Goal: Information Seeking & Learning: Learn about a topic

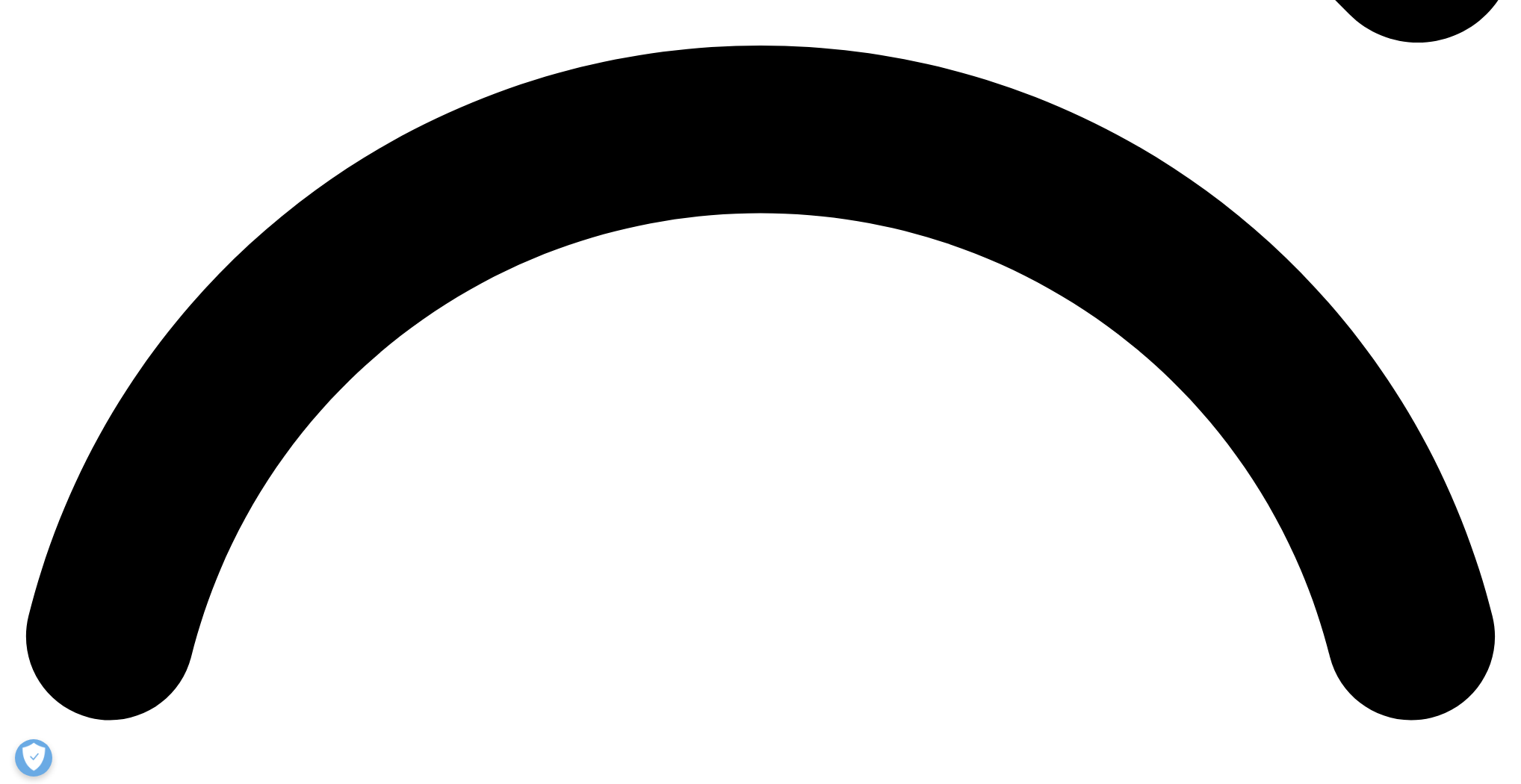
scroll to position [3028, 0]
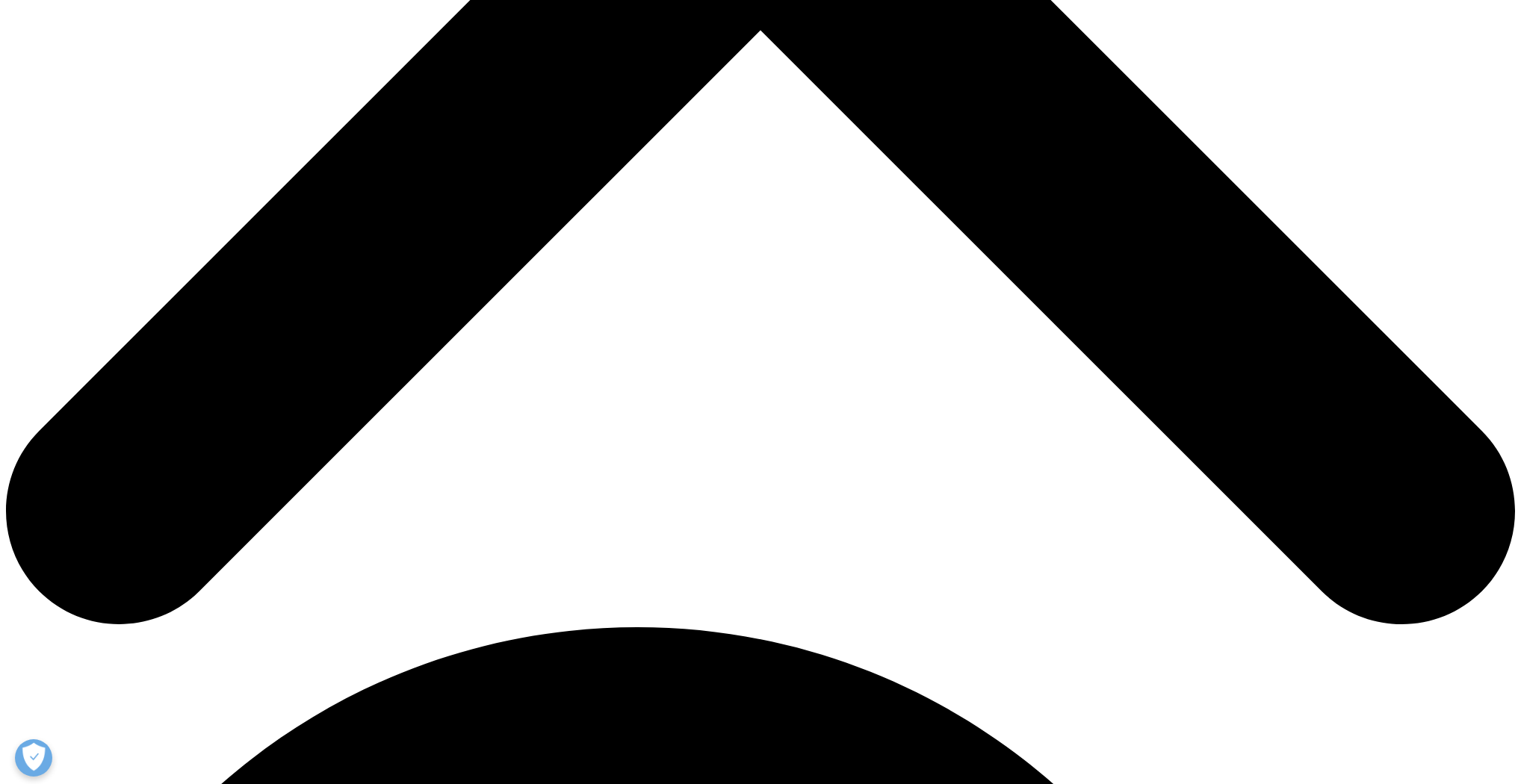
scroll to position [896, 0]
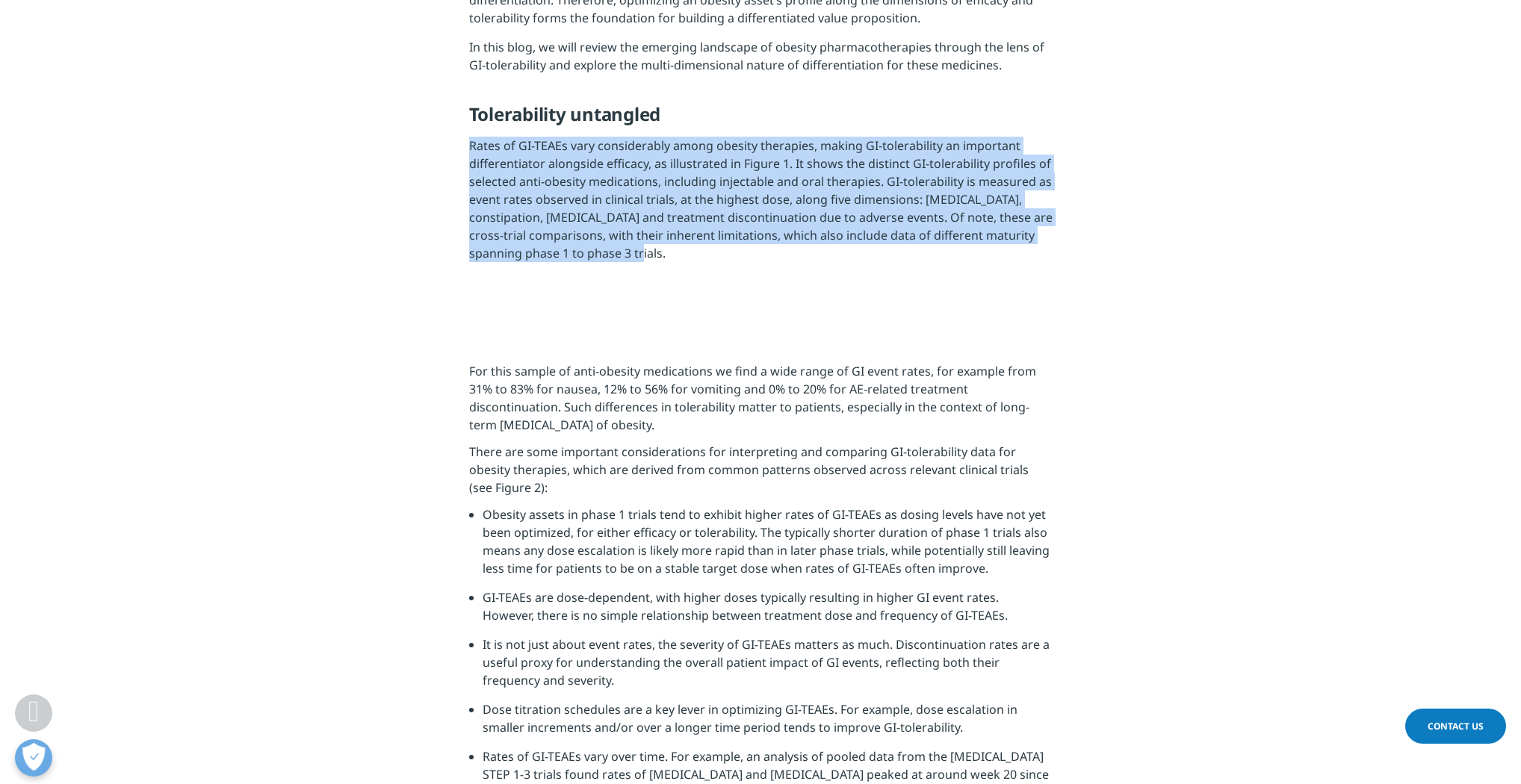
drag, startPoint x: 469, startPoint y: 145, endPoint x: 603, endPoint y: 257, distance: 174.6
click at [603, 257] on p "Rates of GI-TEAEs vary considerably among obesity therapies, making GI-tolerabi…" at bounding box center [760, 204] width 583 height 136
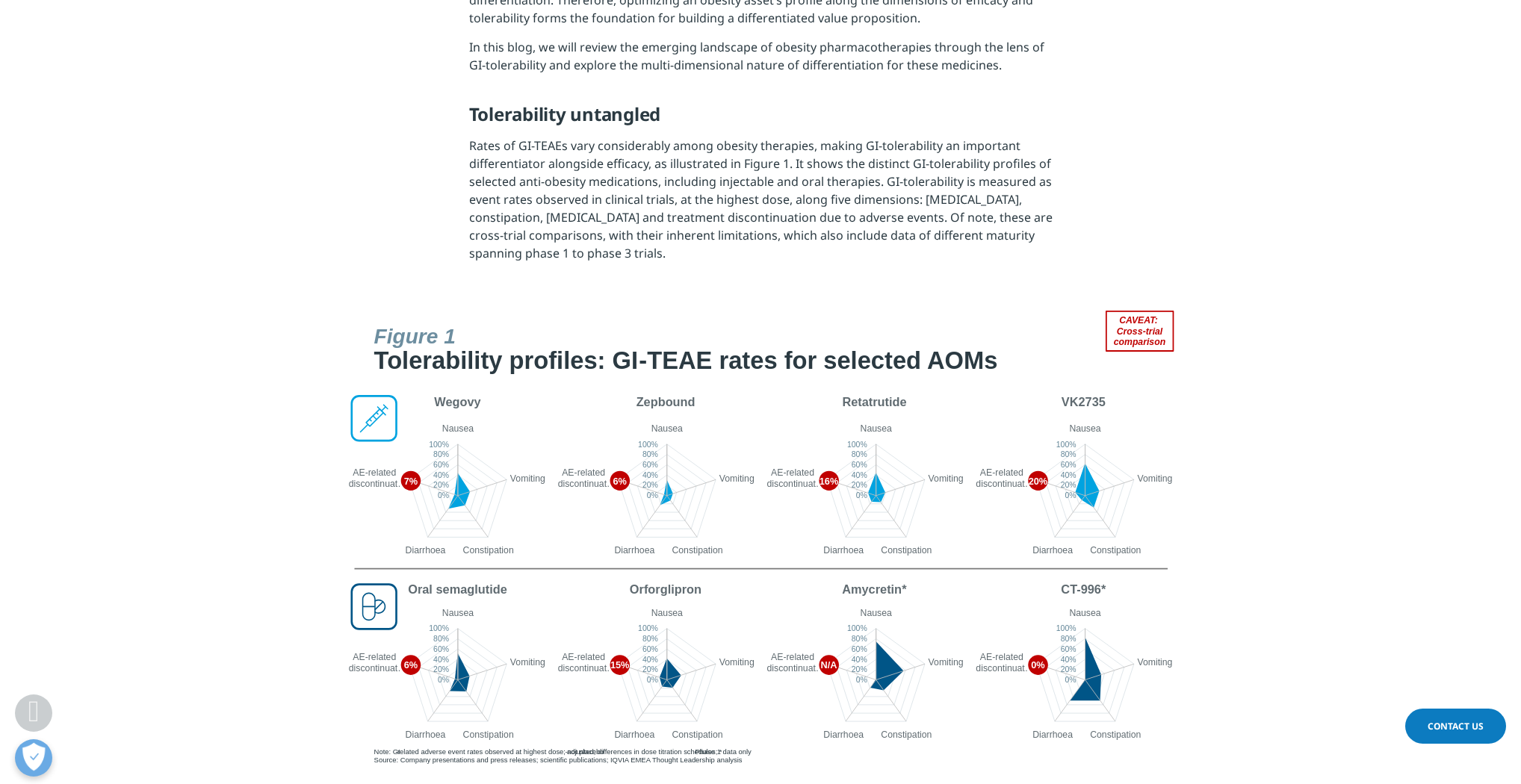
click at [1311, 476] on section at bounding box center [760, 542] width 1521 height 461
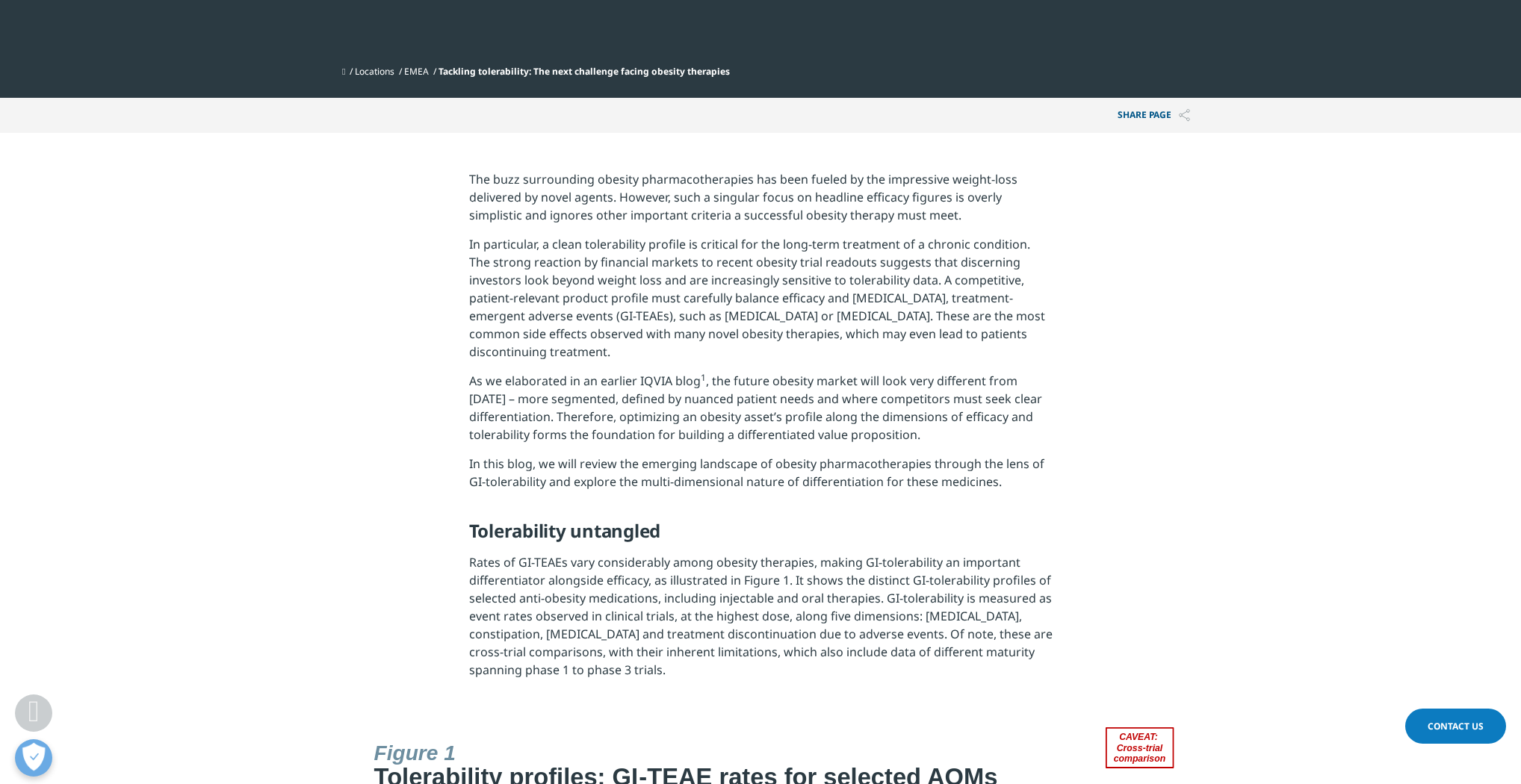
scroll to position [478, 0]
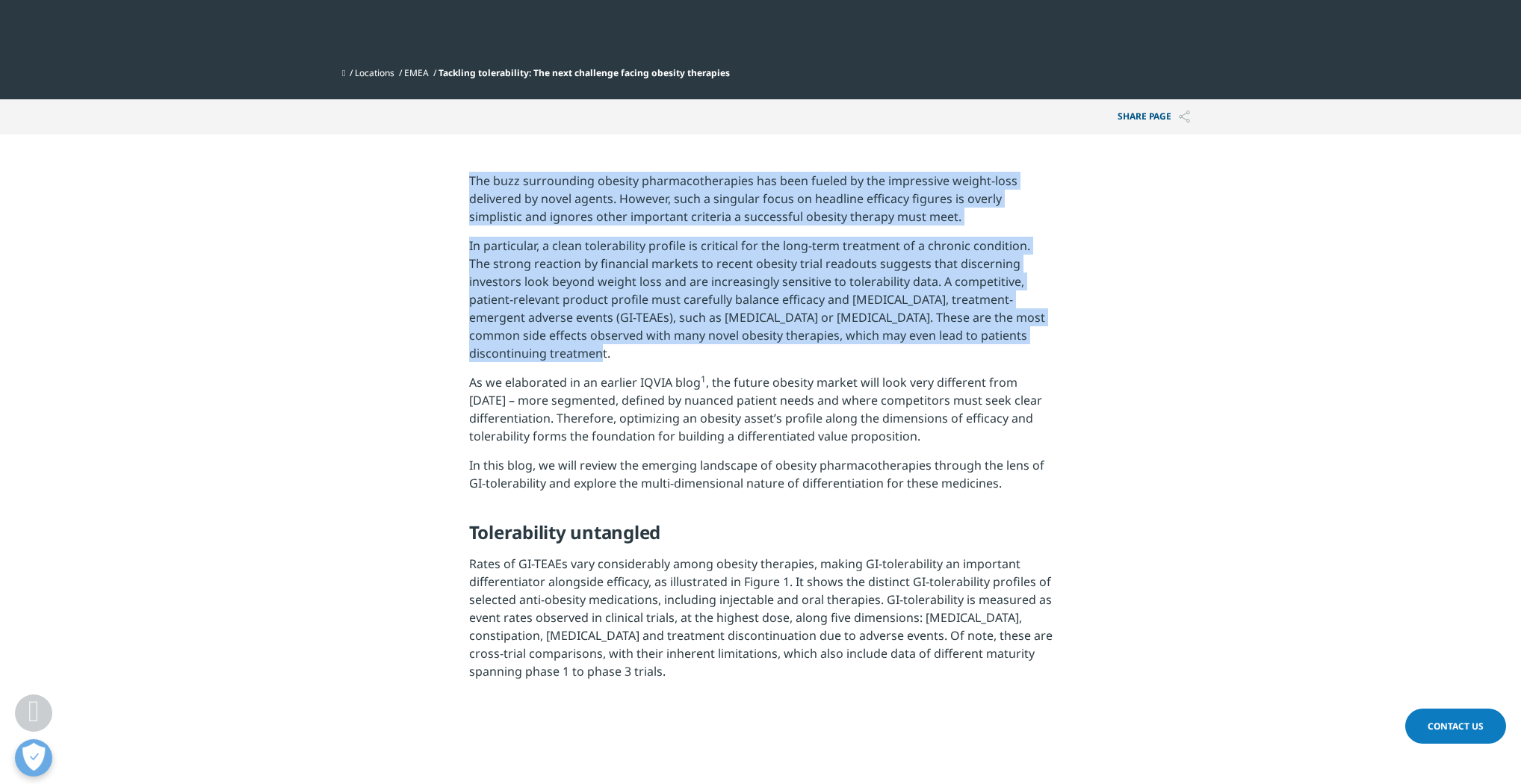
drag, startPoint x: 469, startPoint y: 182, endPoint x: 539, endPoint y: 350, distance: 182.0
click at [539, 350] on div "The buzz surrounding obesity pharmacotherapies has been fueled by the impressiv…" at bounding box center [760, 431] width 583 height 520
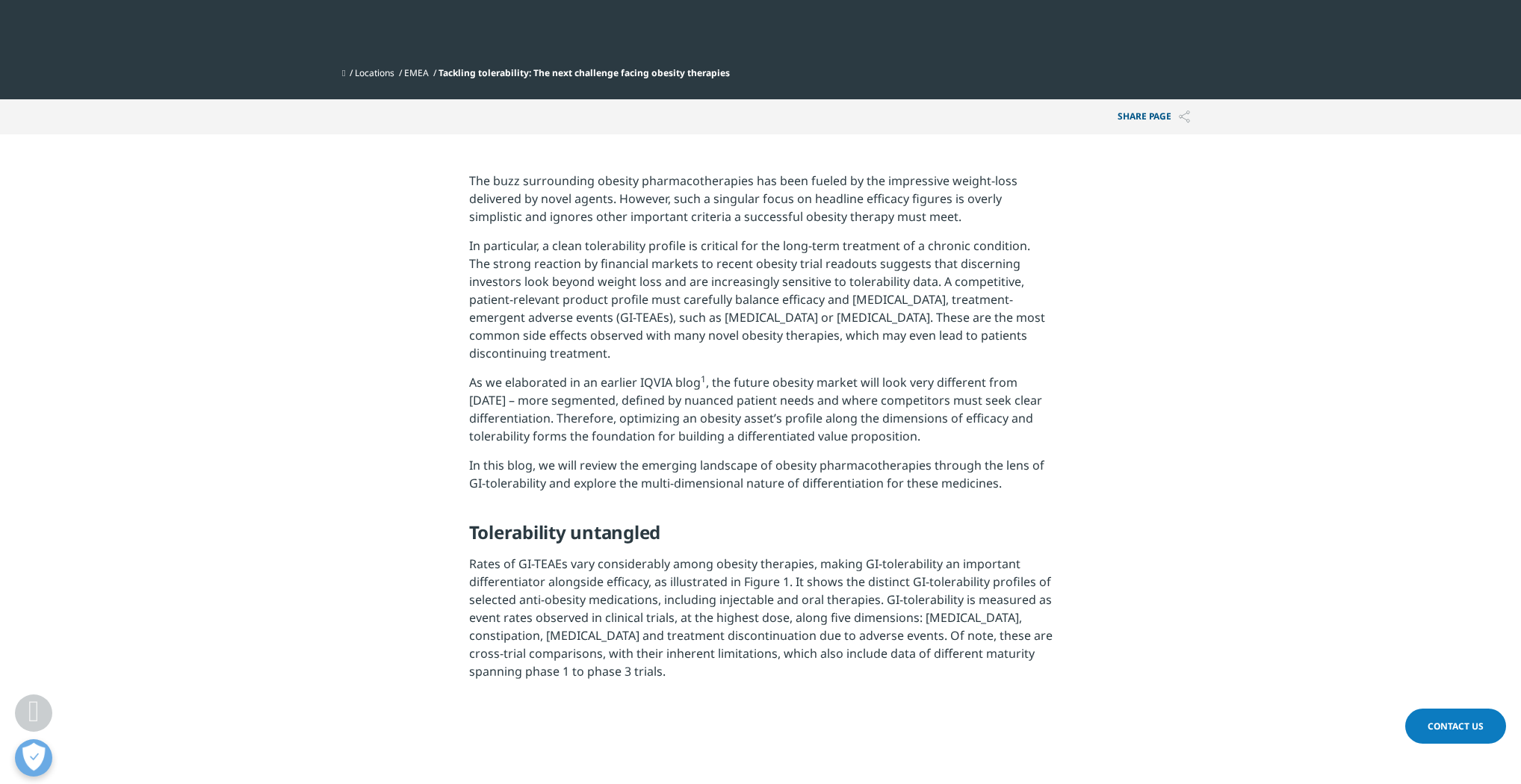
click at [1104, 475] on section "The buzz surrounding obesity pharmacotherapies has been fueled by the impressiv…" at bounding box center [760, 431] width 1521 height 594
drag, startPoint x: 897, startPoint y: 299, endPoint x: 553, endPoint y: 317, distance: 344.5
click at [553, 317] on p "In particular, a clean tolerability profile is critical for the long-term treat…" at bounding box center [760, 305] width 583 height 136
click at [1090, 393] on section "The buzz surrounding obesity pharmacotherapies has been fueled by the impressiv…" at bounding box center [760, 431] width 1521 height 594
drag, startPoint x: 805, startPoint y: 300, endPoint x: 891, endPoint y: 300, distance: 86.0
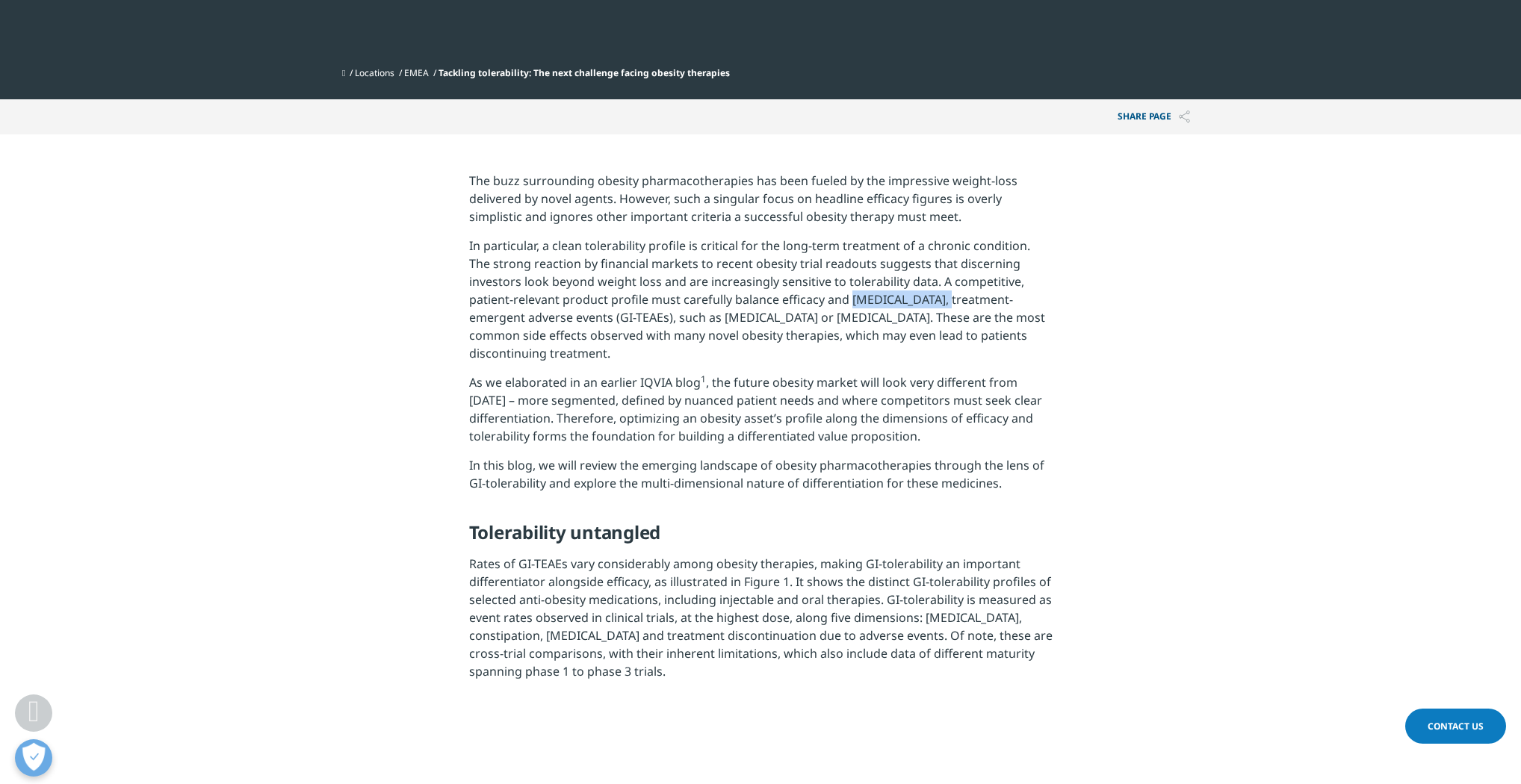
click at [891, 300] on p "In particular, a clean tolerability profile is critical for the long-term treat…" at bounding box center [760, 305] width 583 height 136
click at [810, 317] on p "In particular, a clean tolerability profile is critical for the long-term treat…" at bounding box center [760, 305] width 583 height 136
drag, startPoint x: 885, startPoint y: 282, endPoint x: 890, endPoint y: 300, distance: 18.7
click at [890, 300] on p "In particular, a clean tolerability profile is critical for the long-term treat…" at bounding box center [760, 305] width 583 height 136
click at [1142, 337] on section "The buzz surrounding obesity pharmacotherapies has been fueled by the impressiv…" at bounding box center [760, 431] width 1521 height 594
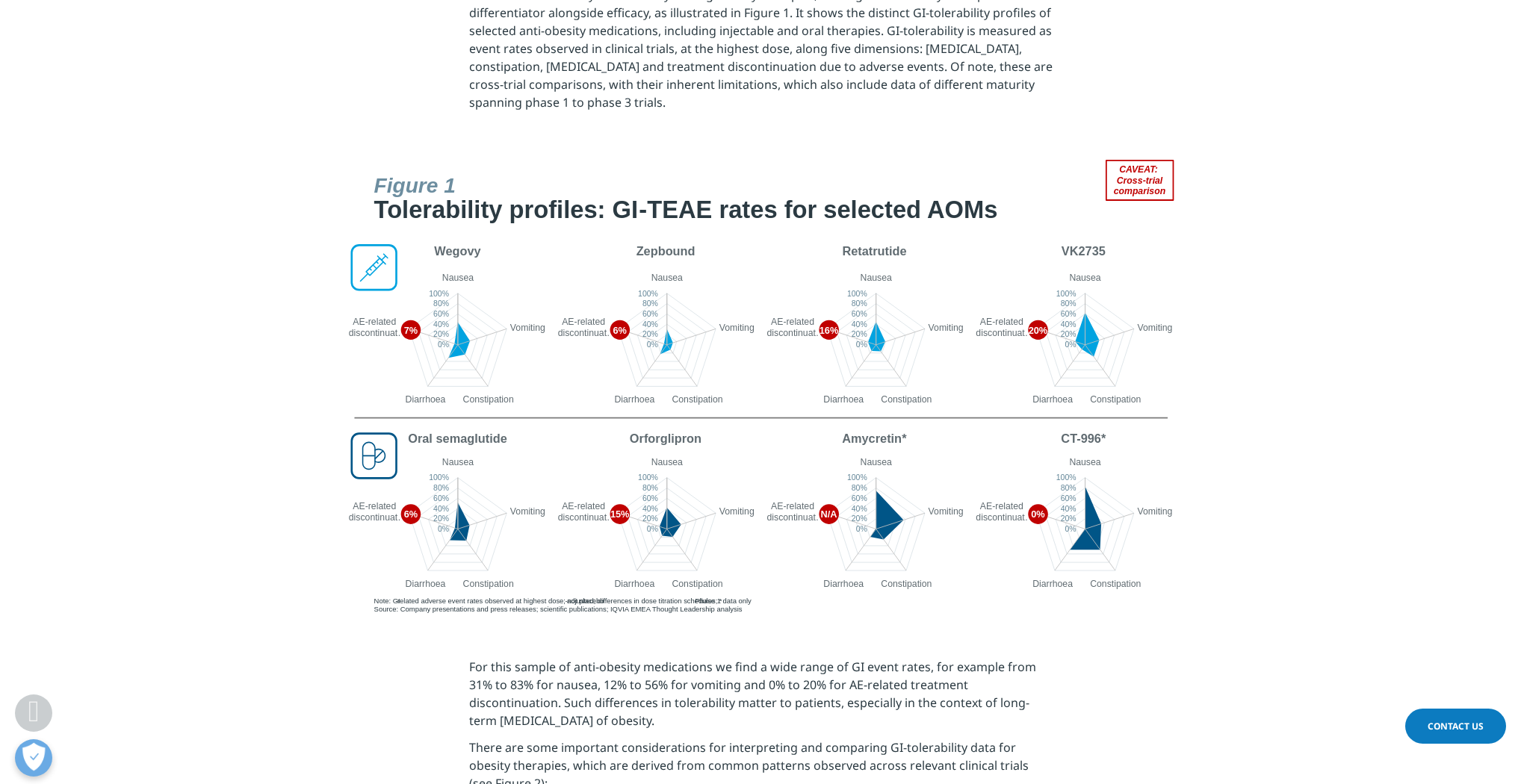
scroll to position [1076, 0]
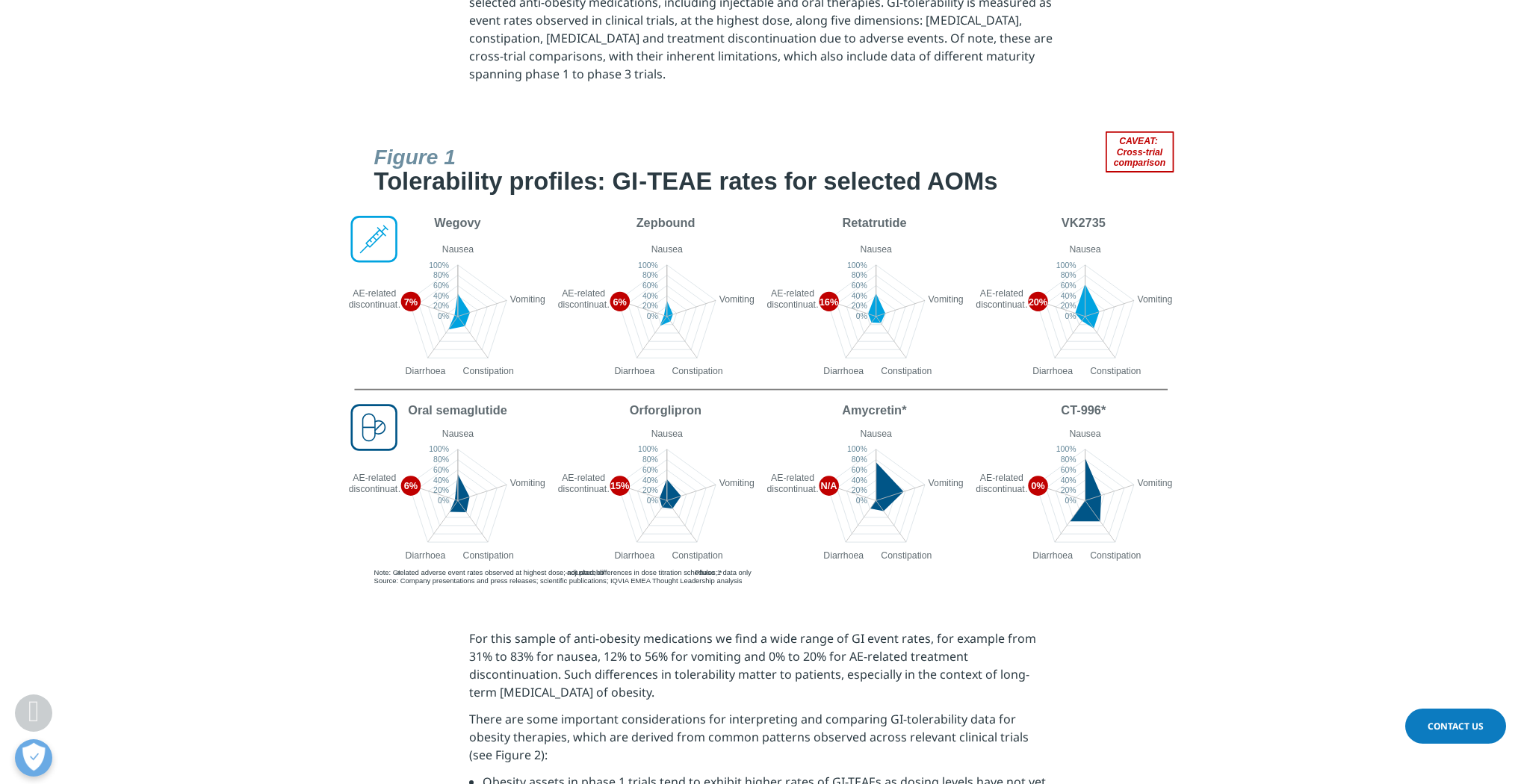
click at [1252, 589] on section at bounding box center [760, 362] width 1521 height 461
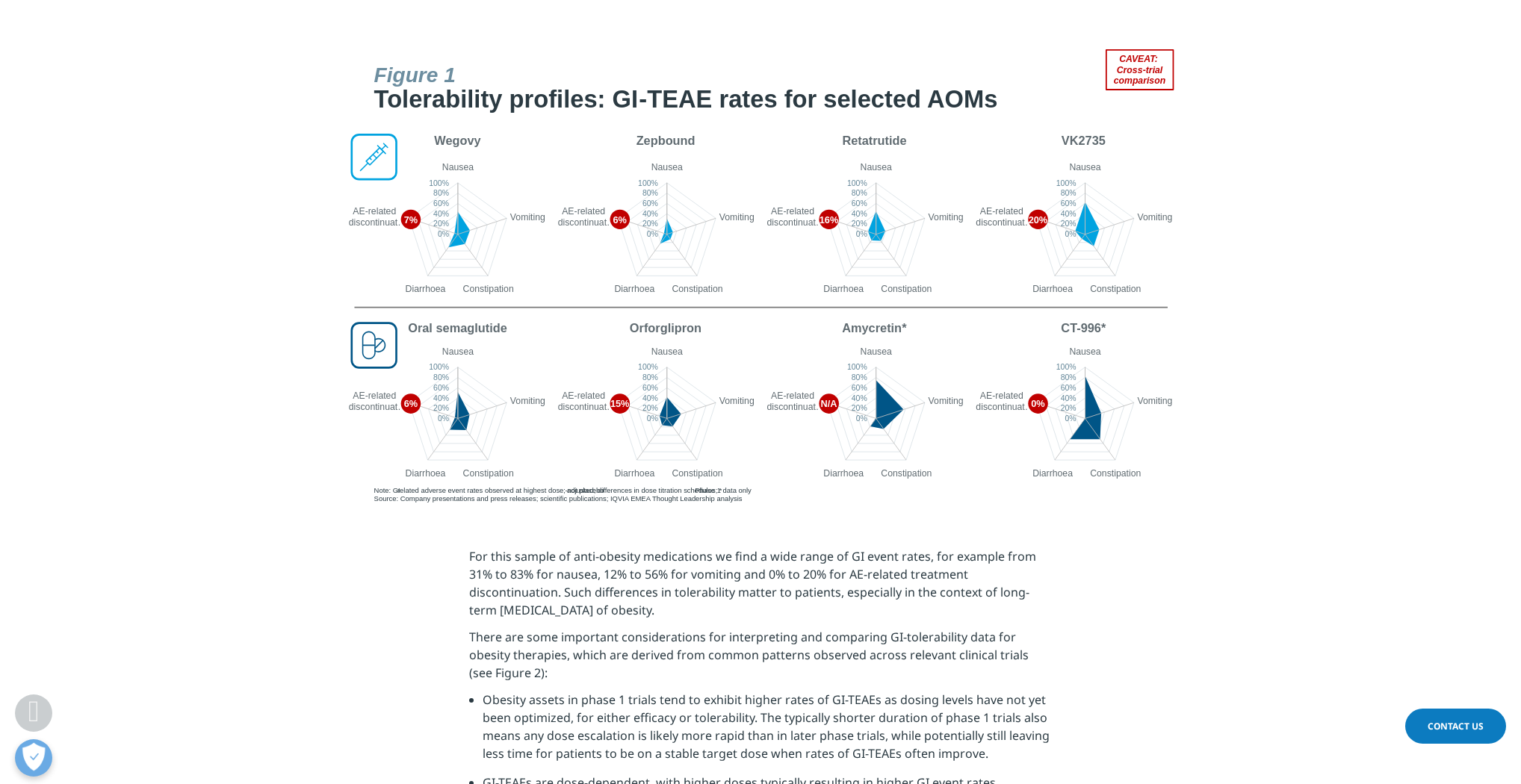
scroll to position [1374, 0]
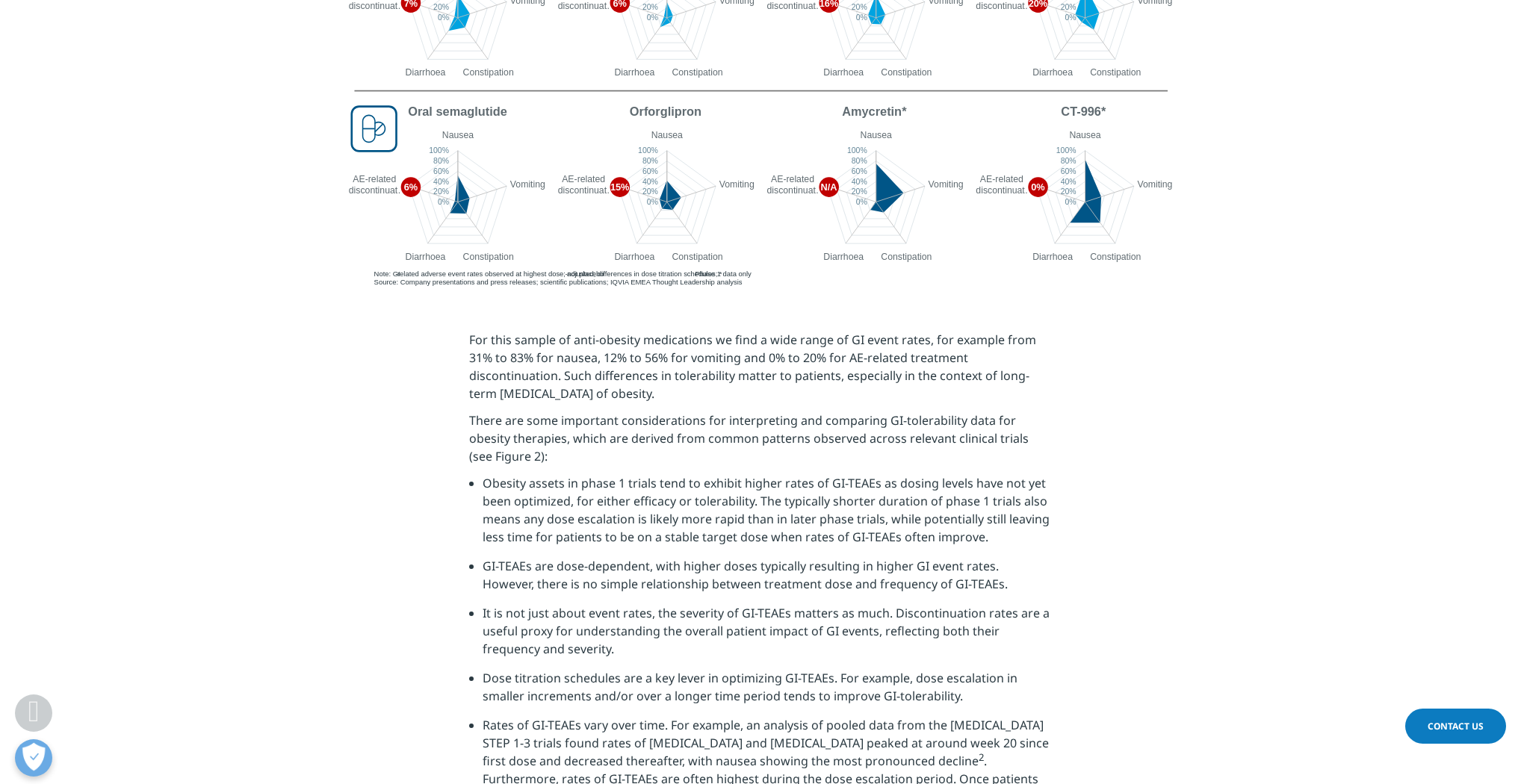
drag, startPoint x: 467, startPoint y: 341, endPoint x: 644, endPoint y: 395, distance: 185.1
click at [644, 395] on section "For this sample of anti-obesity medications we find a wide range of GI event ra…" at bounding box center [760, 583] width 1521 height 579
click at [491, 357] on span "For this sample of anti-obesity medications we find a wide range of GI event ra…" at bounding box center [752, 367] width 567 height 70
drag, startPoint x: 467, startPoint y: 343, endPoint x: 649, endPoint y: 404, distance: 192.0
click at [649, 404] on section "For this sample of anti-obesity medications we find a wide range of GI event ra…" at bounding box center [760, 583] width 1521 height 579
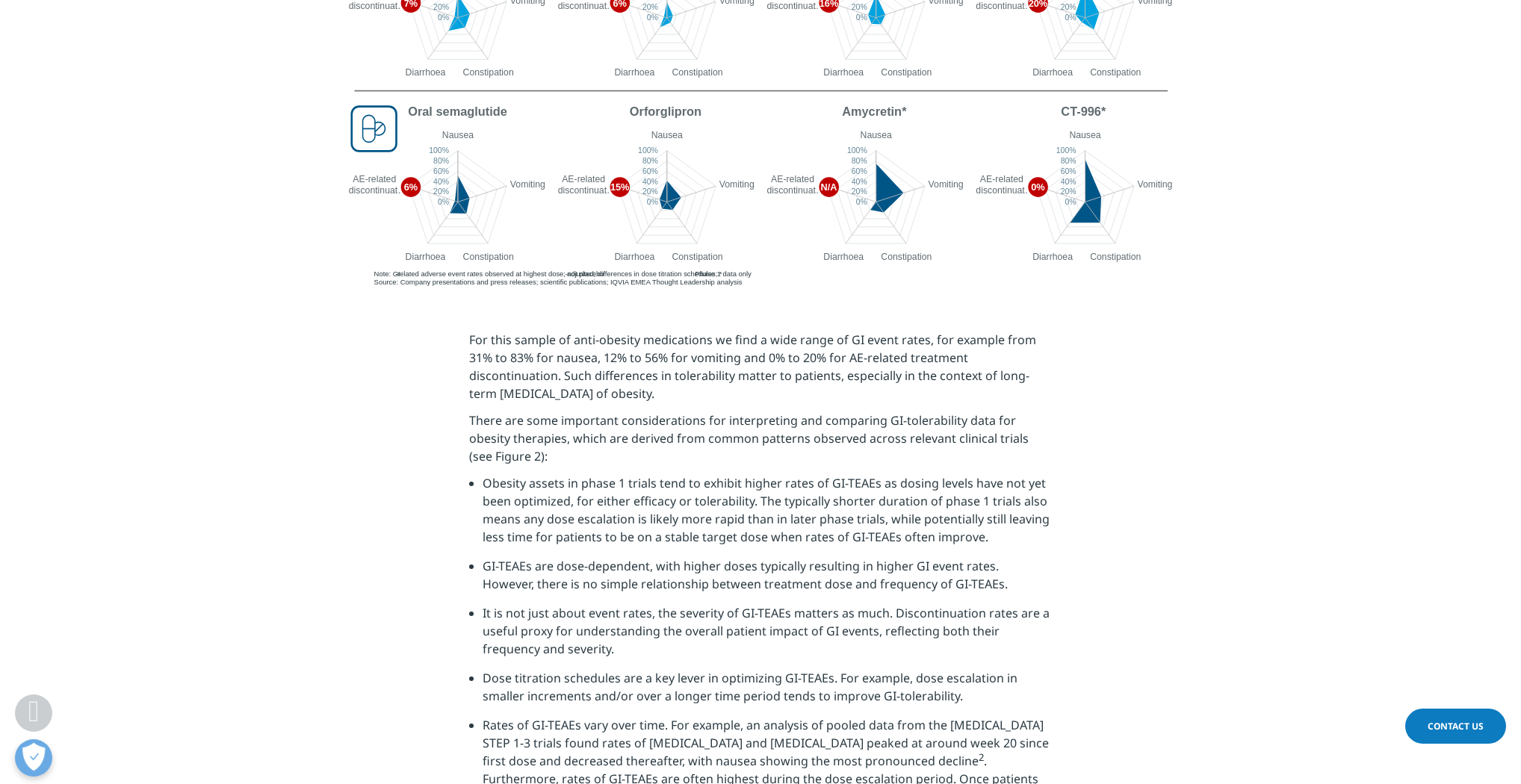
copy span "For this sample of anti-obesity medications we find a wide range of GI event ra…"
click at [322, 442] on section "For this sample of anti-obesity medications we find a wide range of GI event ra…" at bounding box center [760, 583] width 1521 height 579
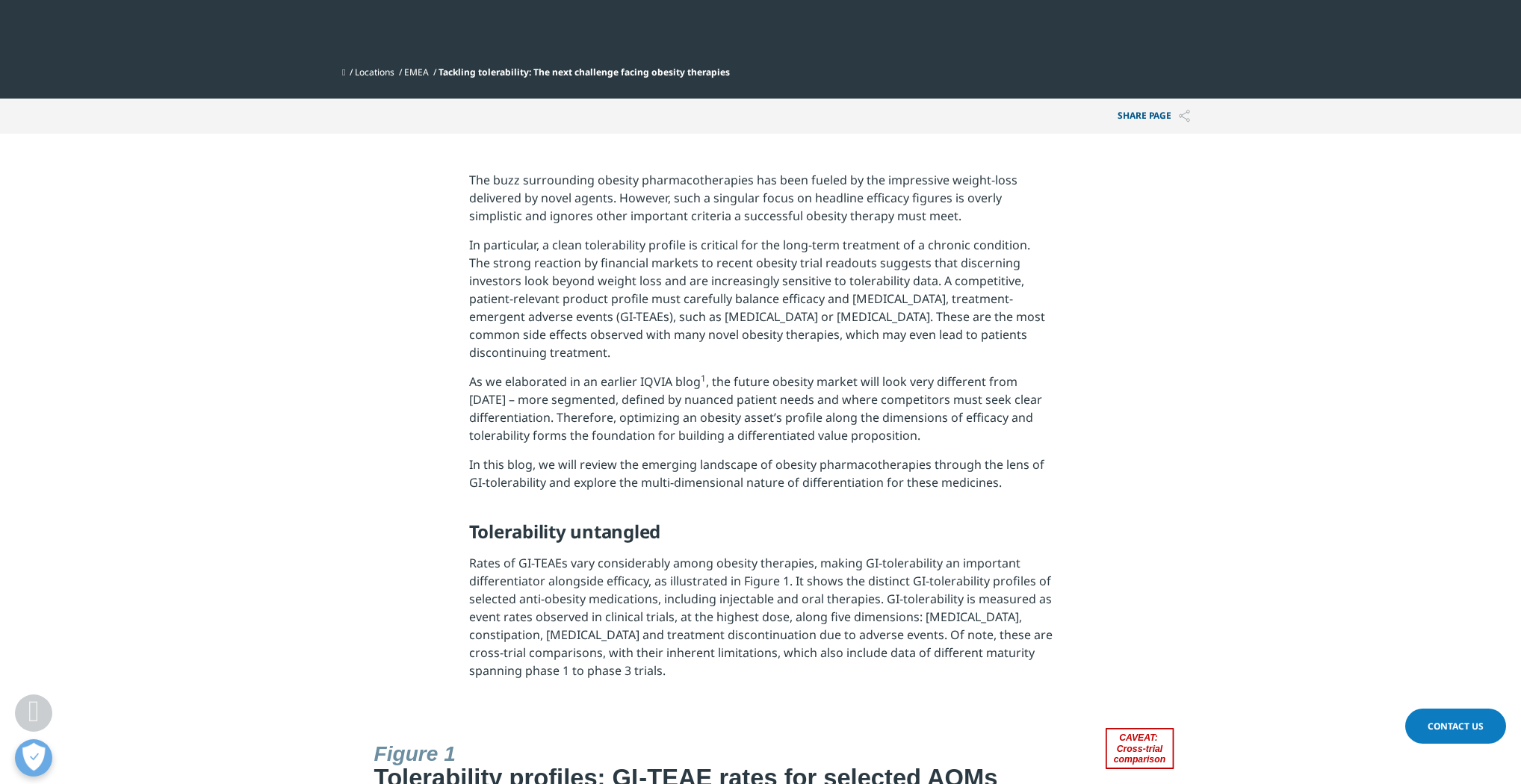
scroll to position [478, 0]
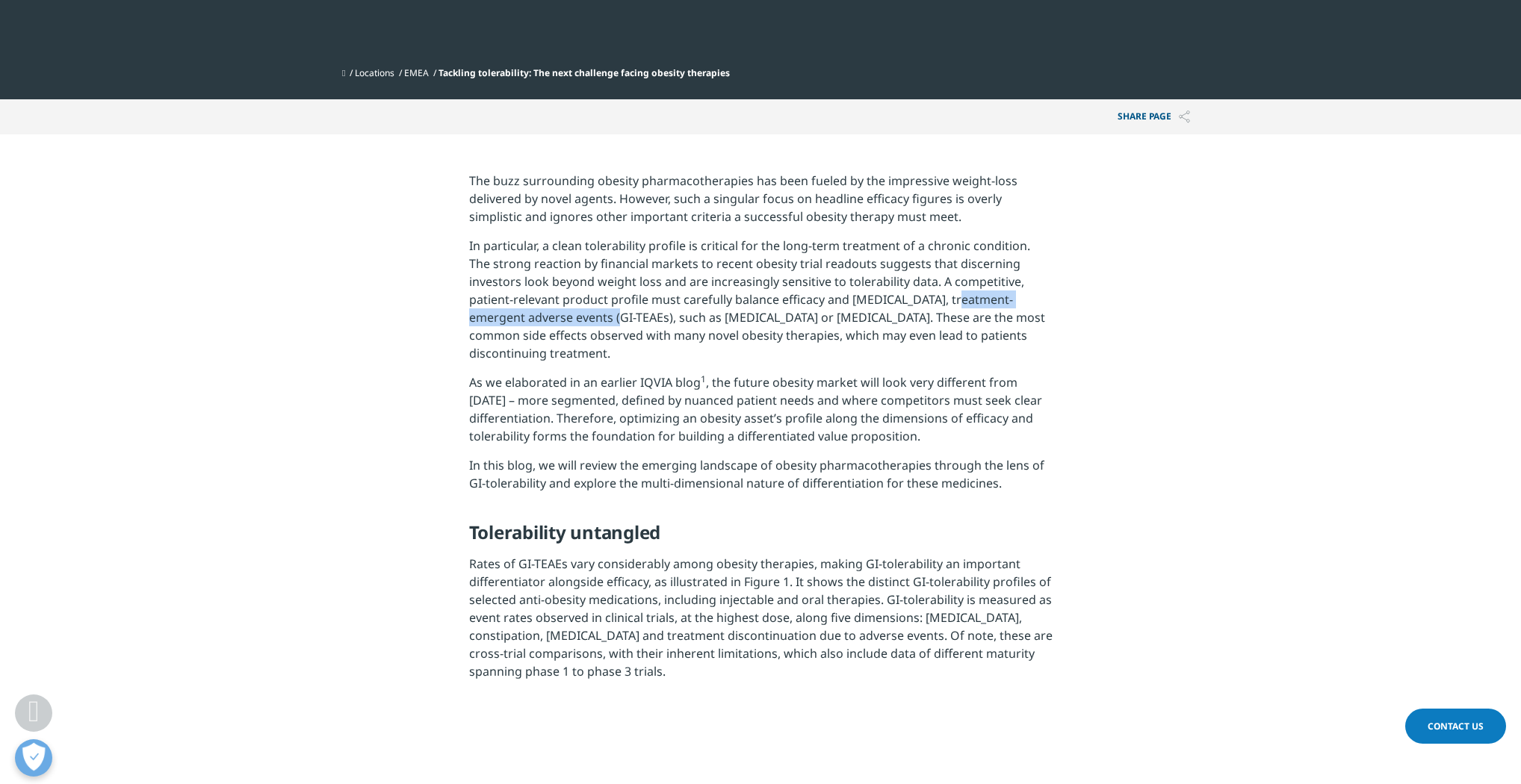
drag, startPoint x: 896, startPoint y: 300, endPoint x: 553, endPoint y: 322, distance: 343.7
click at [553, 322] on p "In particular, a clean tolerability profile is critical for the long-term treat…" at bounding box center [760, 305] width 583 height 136
click at [363, 406] on section "The buzz surrounding obesity pharmacotherapies has been fueled by the impressiv…" at bounding box center [760, 431] width 1521 height 594
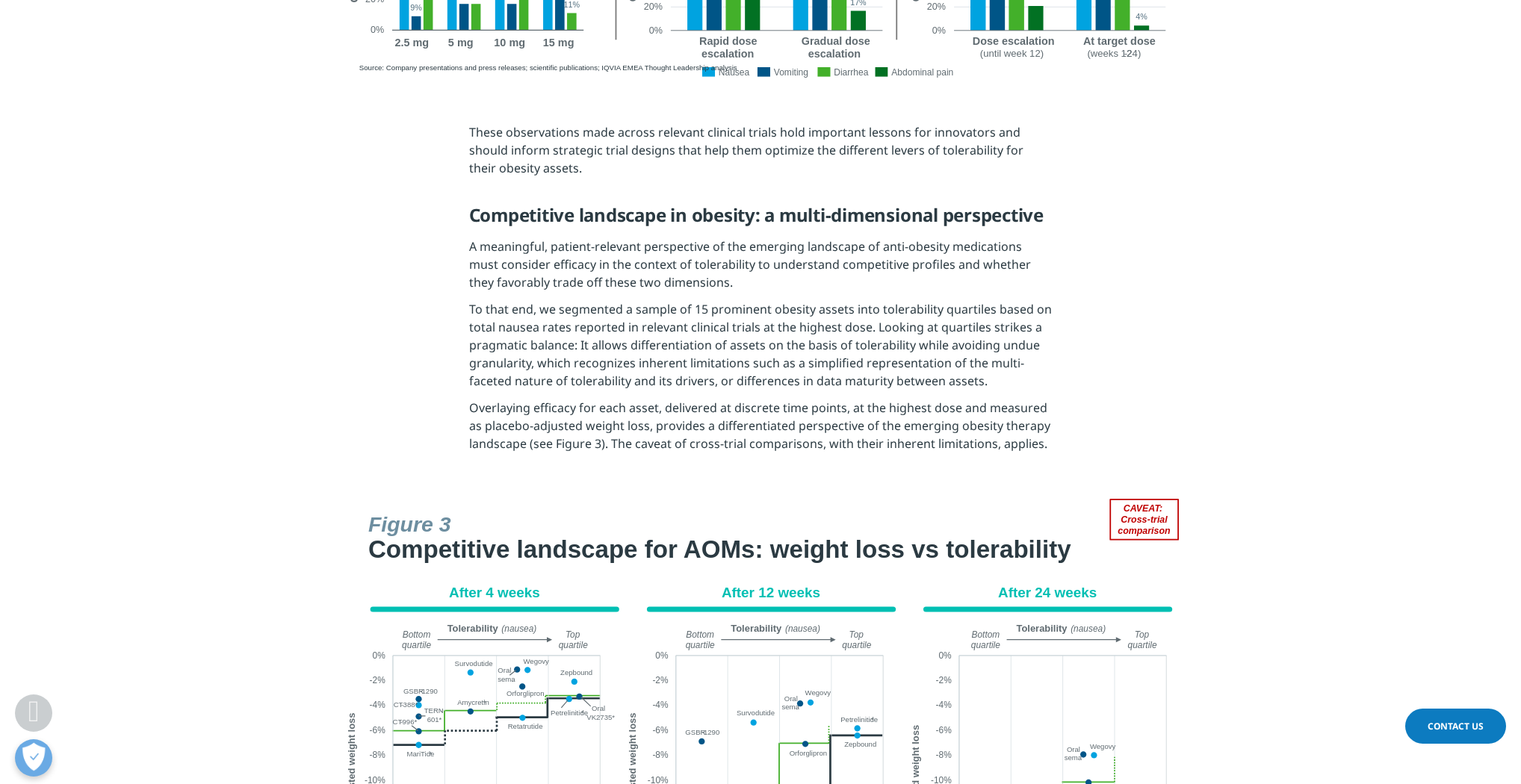
scroll to position [2629, 0]
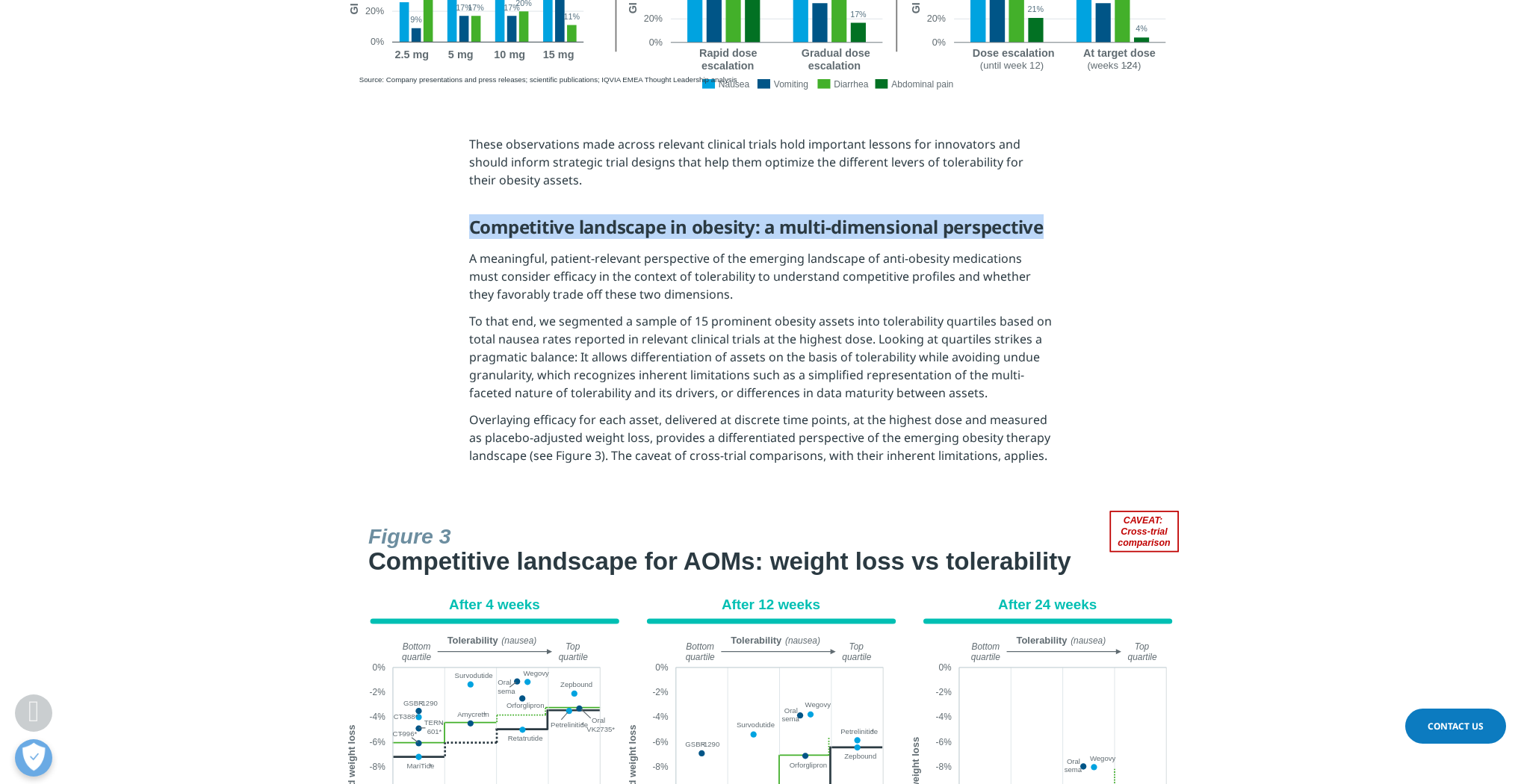
drag, startPoint x: 471, startPoint y: 213, endPoint x: 577, endPoint y: 228, distance: 107.1
click at [577, 228] on h5 "Competitive landscape in obesity: a multi-dimensional perspective" at bounding box center [760, 233] width 583 height 33
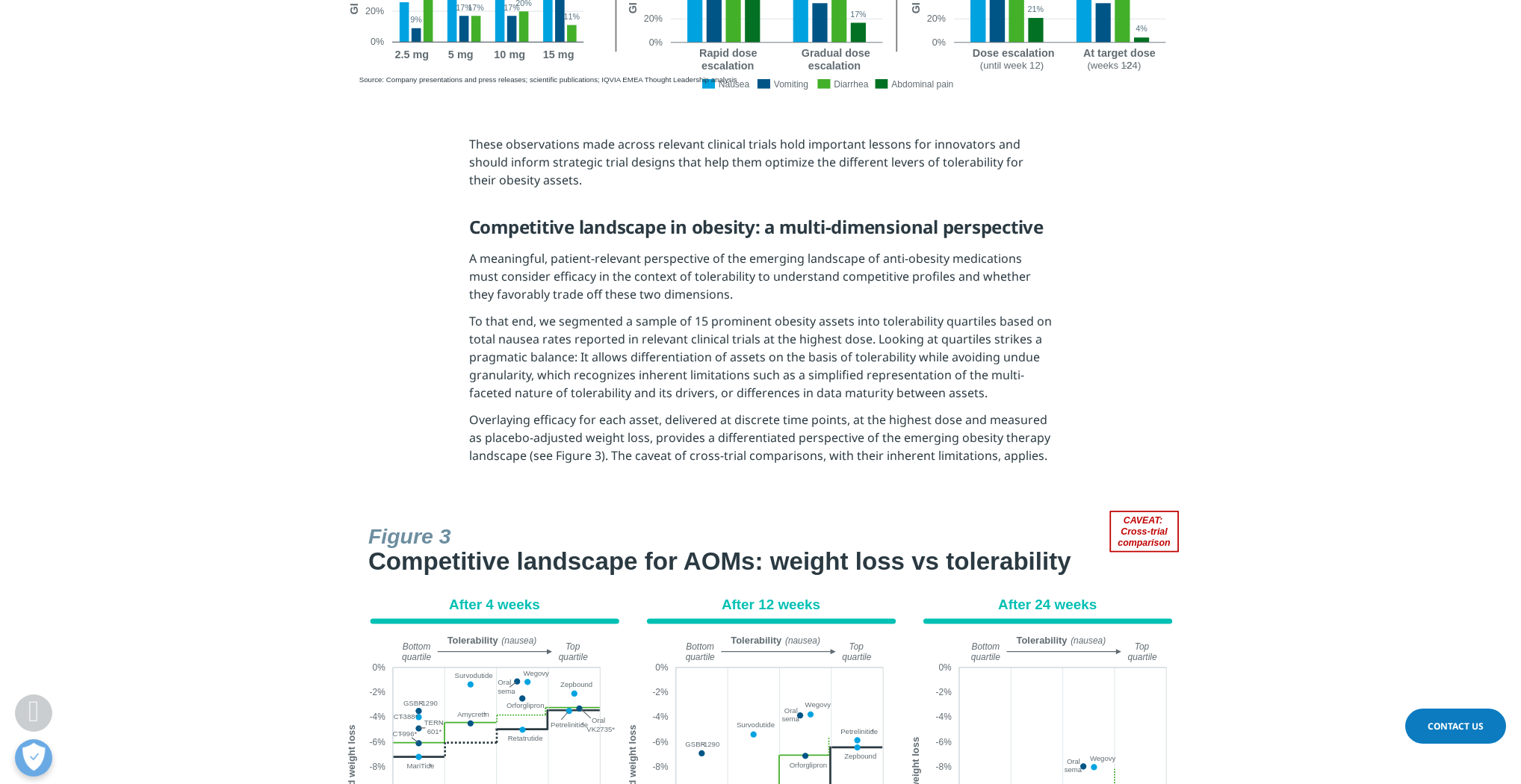
click at [422, 272] on section "These observations made across relevant clinical trials hold important lessons …" at bounding box center [760, 305] width 1521 height 413
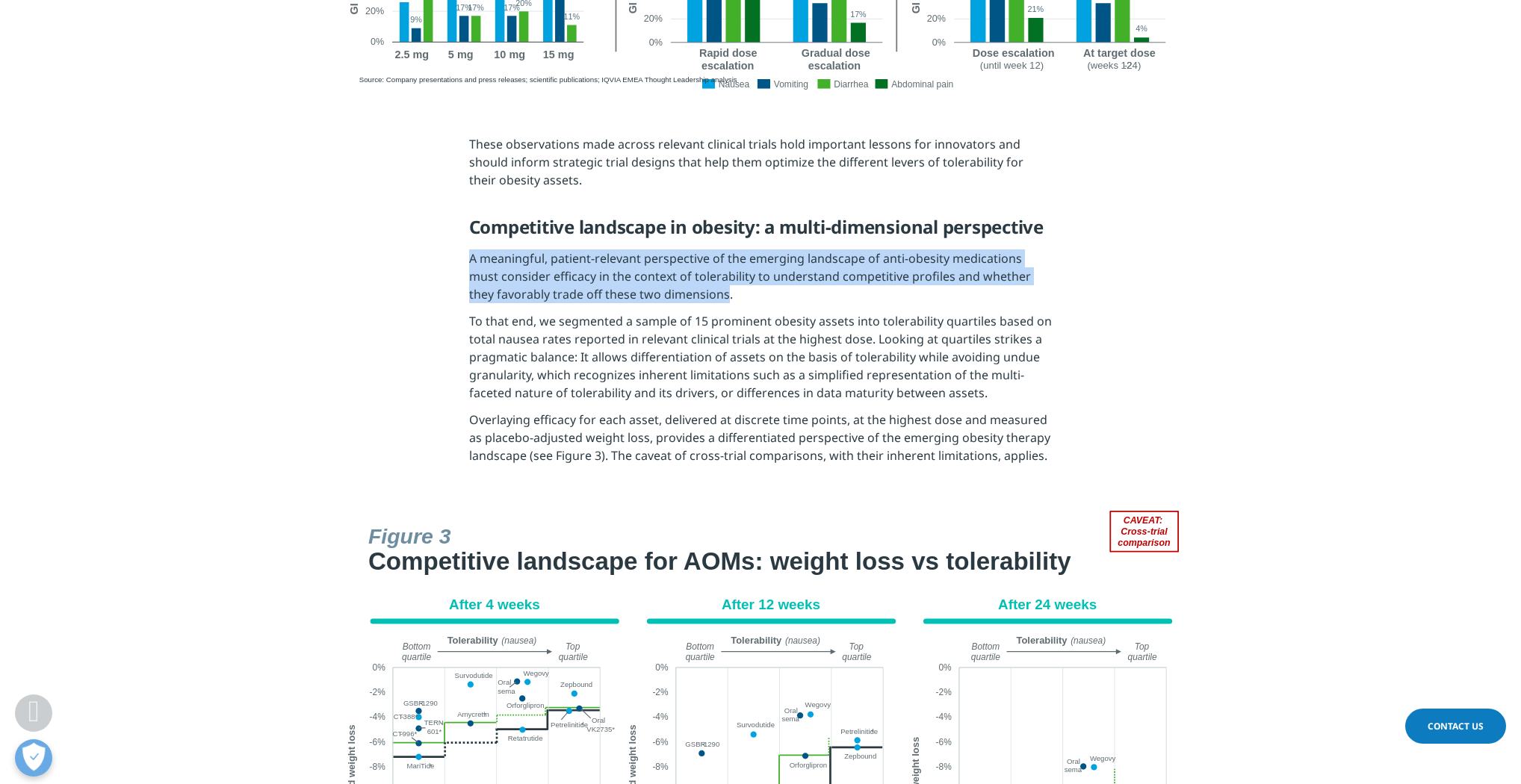
drag, startPoint x: 468, startPoint y: 266, endPoint x: 695, endPoint y: 300, distance: 229.5
click at [695, 300] on p "A meaningful, patient-relevant perspective of the emerging landscape of anti-ob…" at bounding box center [760, 281] width 583 height 63
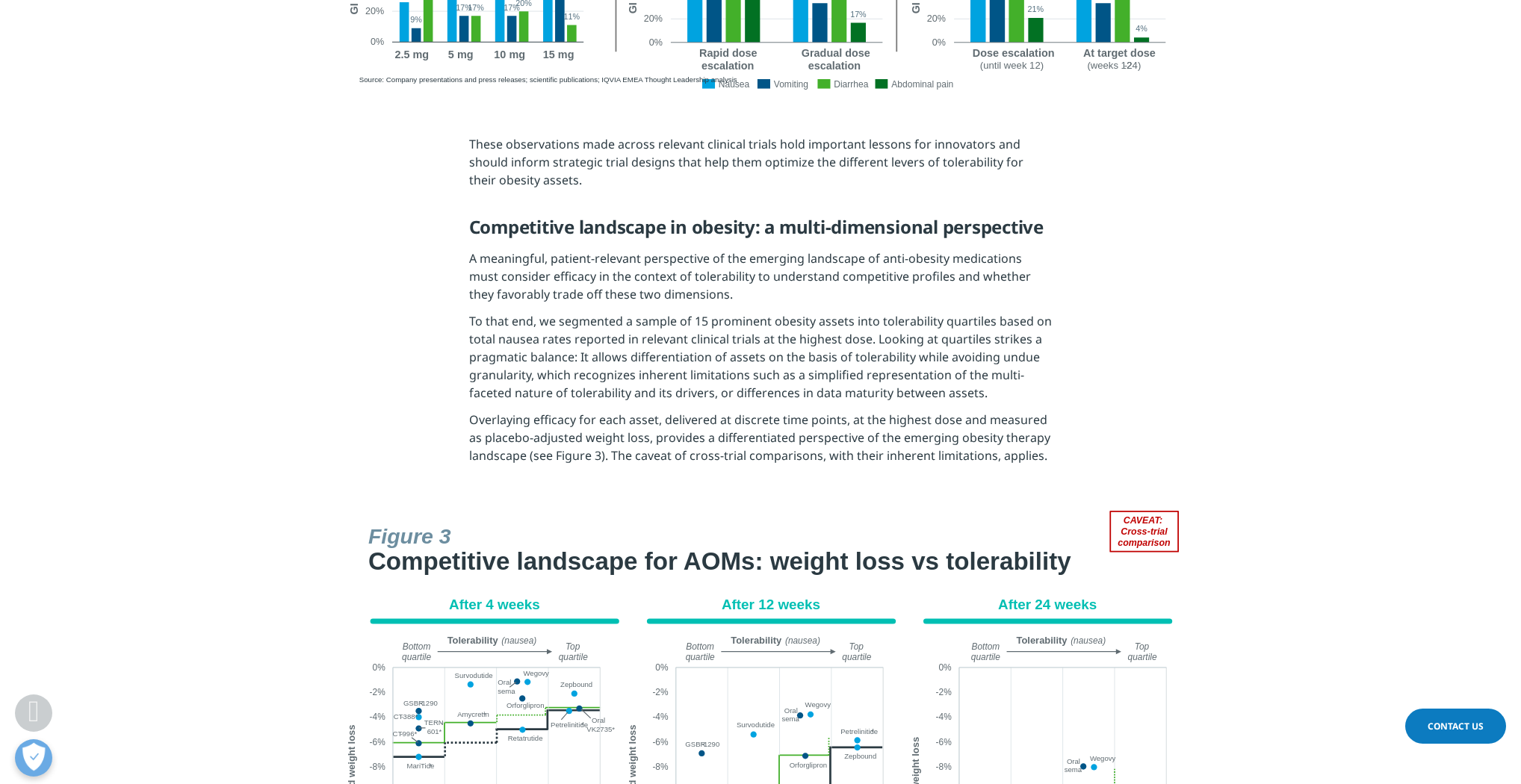
drag, startPoint x: 435, startPoint y: 346, endPoint x: 455, endPoint y: 341, distance: 20.6
click at [435, 346] on section "These observations made across relevant clinical trials hold important lessons …" at bounding box center [760, 305] width 1521 height 413
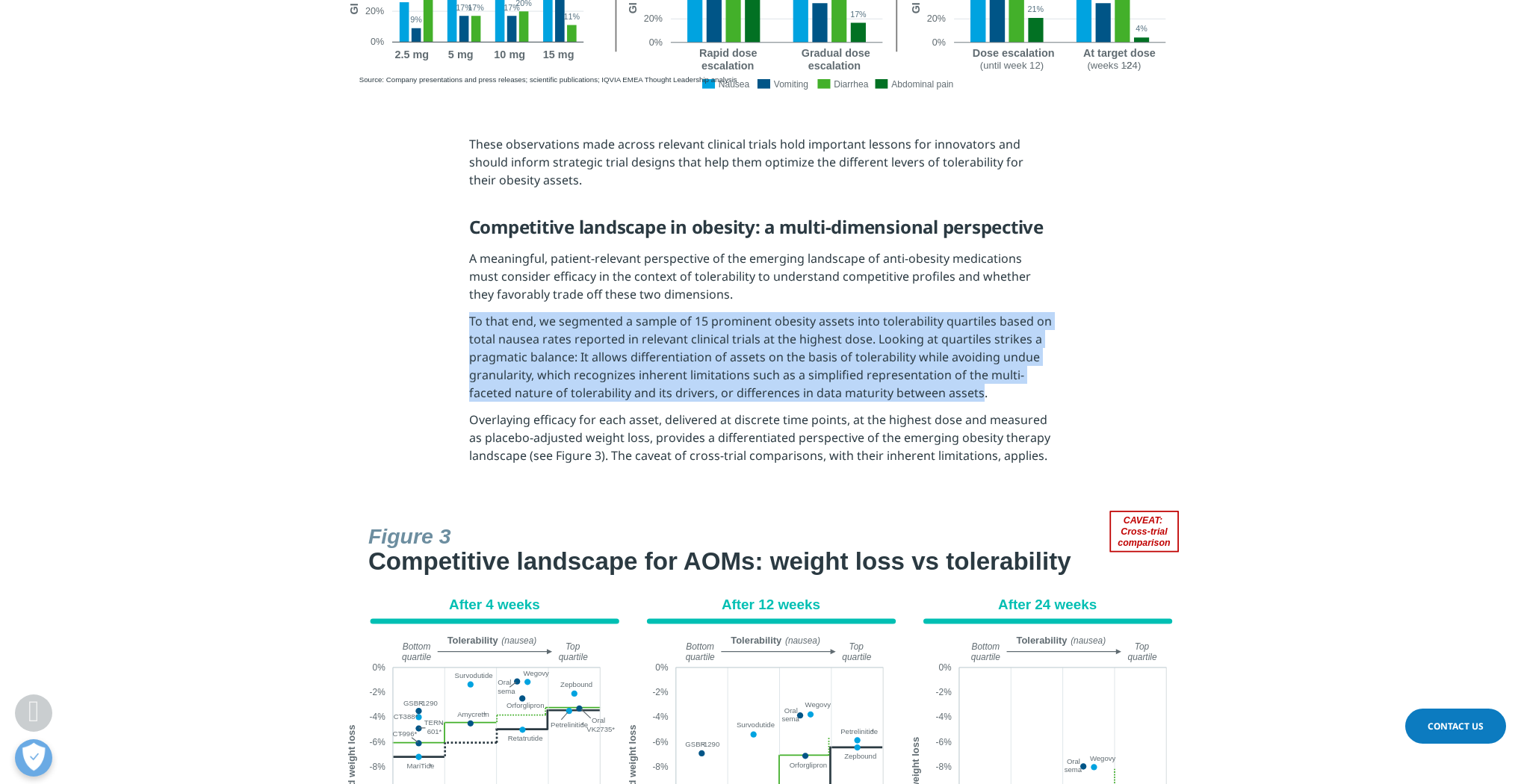
drag, startPoint x: 468, startPoint y: 322, endPoint x: 976, endPoint y: 391, distance: 512.7
click at [976, 391] on p "To that end, we segmented a sample of 15 prominent obesity assets into tolerabi…" at bounding box center [760, 361] width 583 height 99
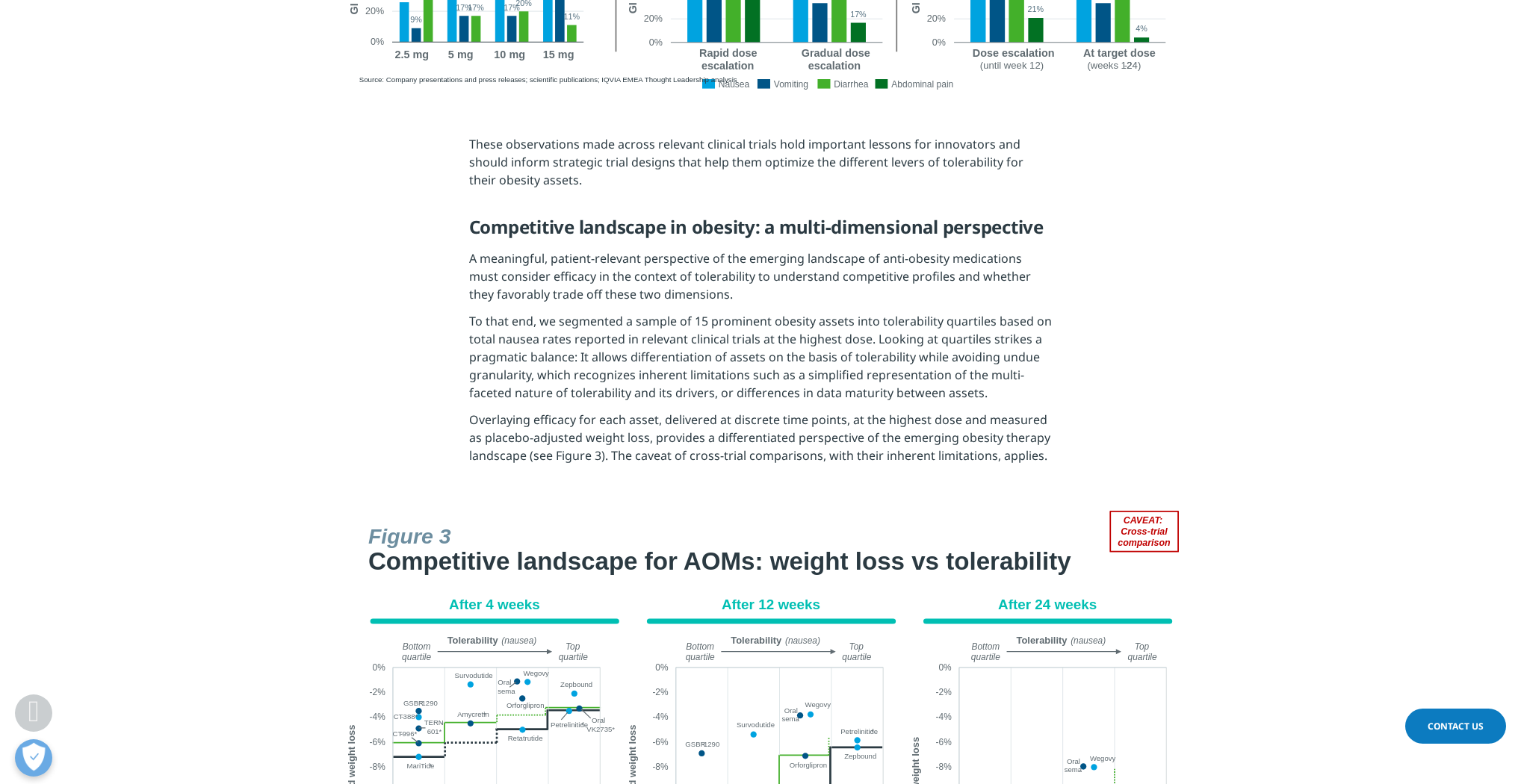
drag, startPoint x: 1204, startPoint y: 194, endPoint x: 1215, endPoint y: 186, distance: 13.6
click at [1205, 194] on section "These observations made across relevant clinical trials hold important lessons …" at bounding box center [760, 305] width 1521 height 413
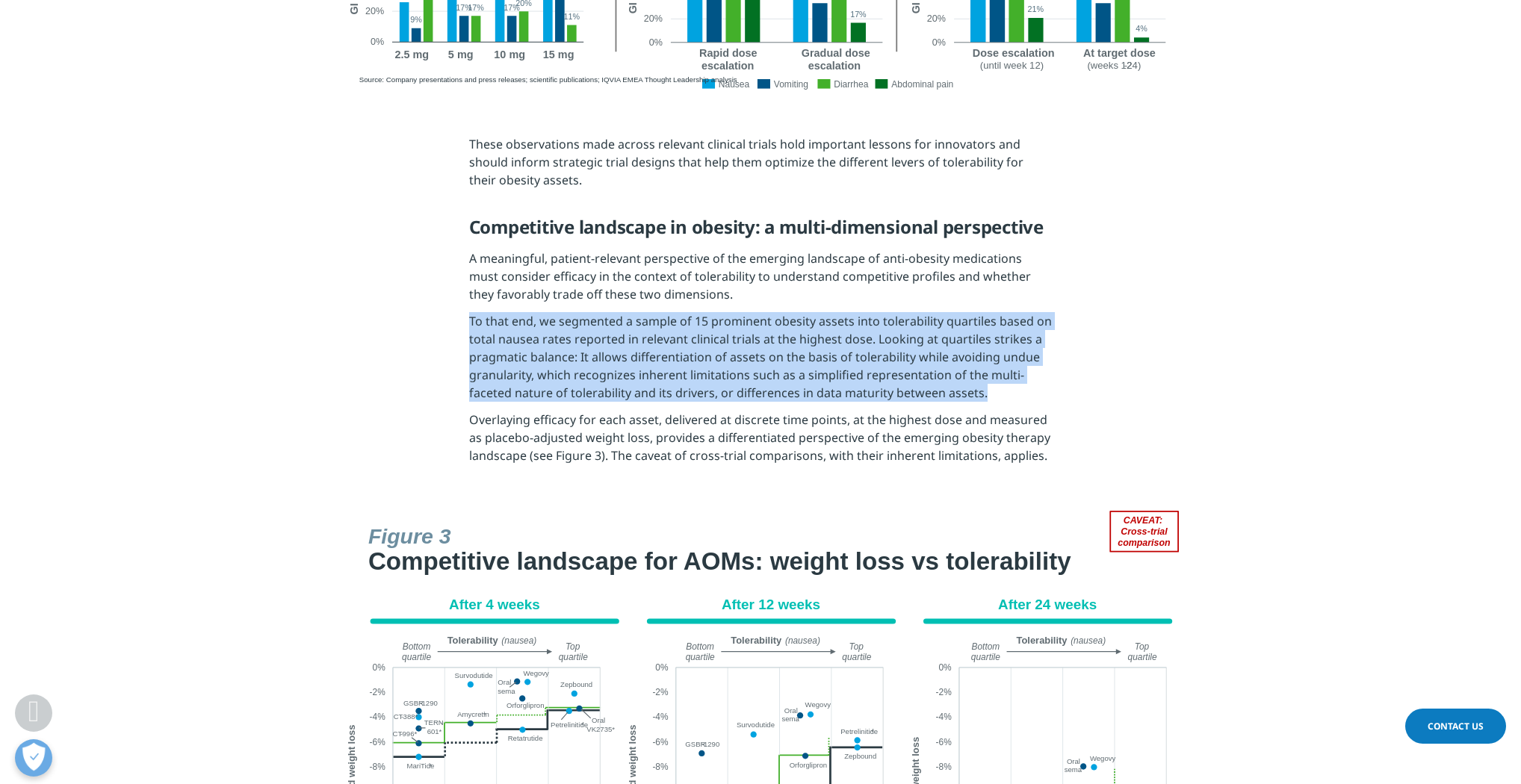
drag, startPoint x: 469, startPoint y: 325, endPoint x: 989, endPoint y: 411, distance: 527.1
click at [989, 411] on p "To that end, we segmented a sample of 15 prominent obesity assets into tolerabi…" at bounding box center [760, 361] width 583 height 99
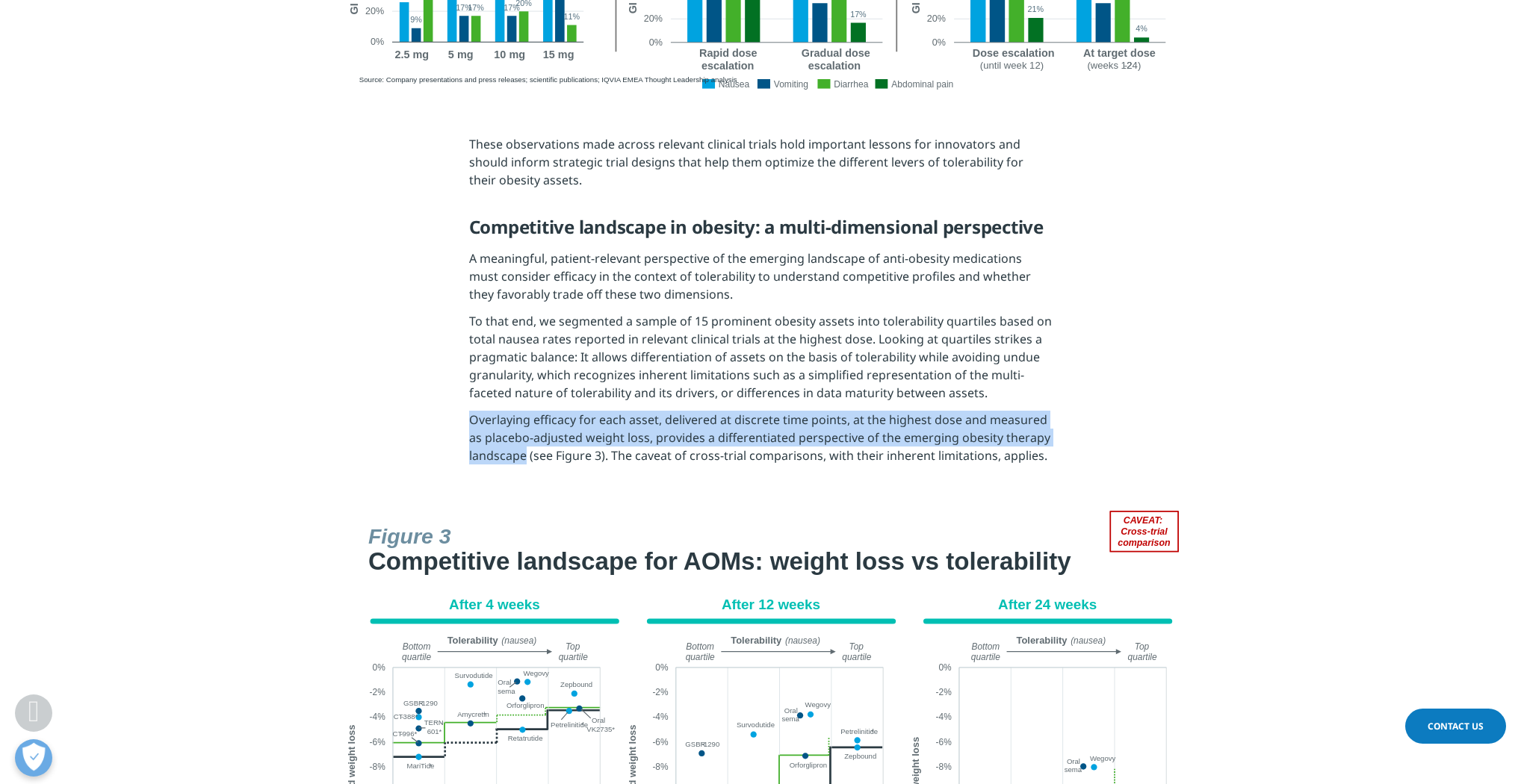
drag, startPoint x: 471, startPoint y: 424, endPoint x: 526, endPoint y: 457, distance: 64.1
click at [526, 457] on p "Overlaying efficacy for each asset, delivered at discrete time points, at the h…" at bounding box center [760, 442] width 583 height 63
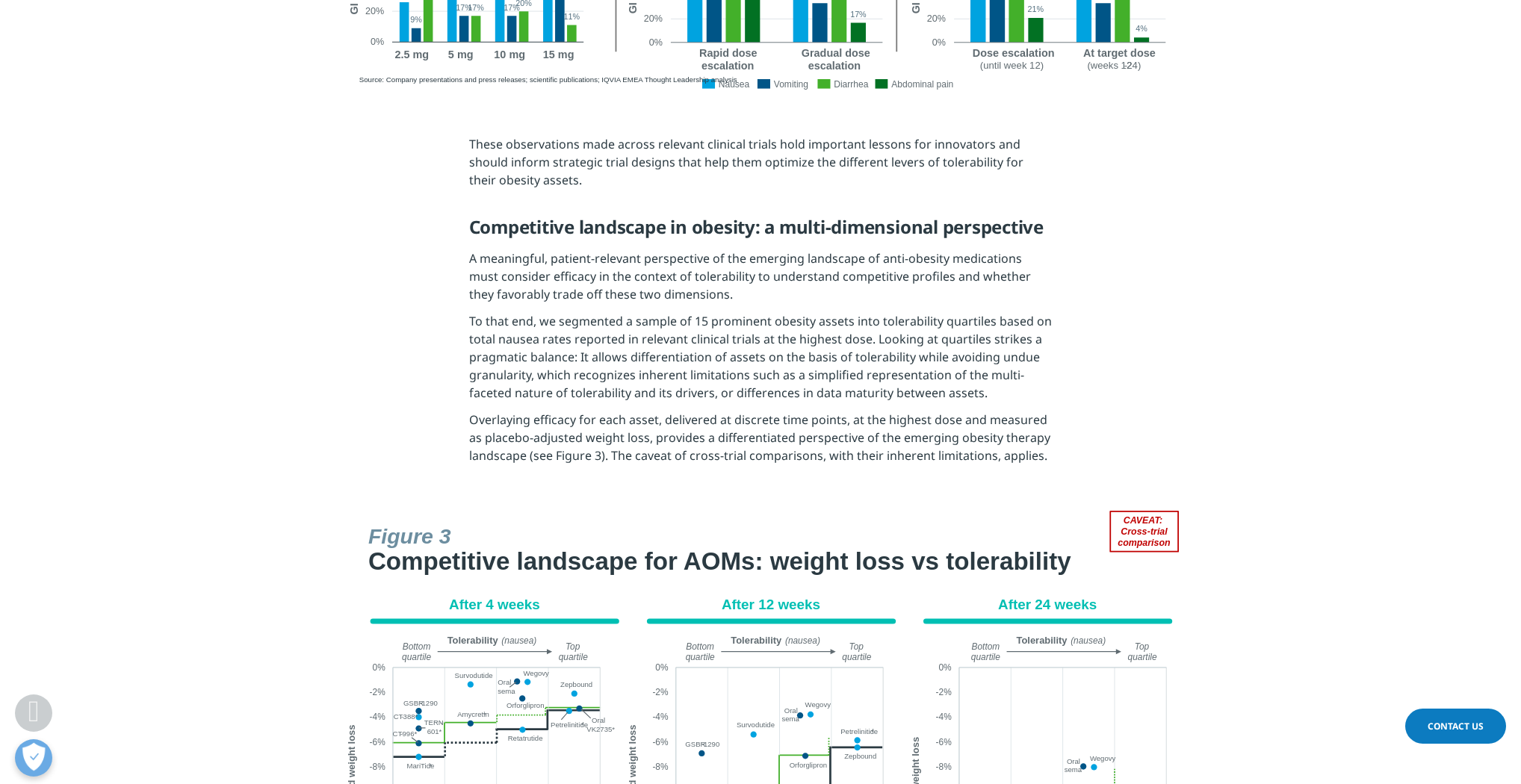
click at [730, 479] on section "These observations made across relevant clinical trials hold important lessons …" at bounding box center [760, 305] width 1521 height 413
drag, startPoint x: 610, startPoint y: 459, endPoint x: 1037, endPoint y: 463, distance: 427.0
click at [1037, 463] on p "Overlaying efficacy for each asset, delivered at discrete time points, at the h…" at bounding box center [760, 442] width 583 height 63
click at [1134, 413] on section "These observations made across relevant clinical trials hold important lessons …" at bounding box center [760, 305] width 1521 height 413
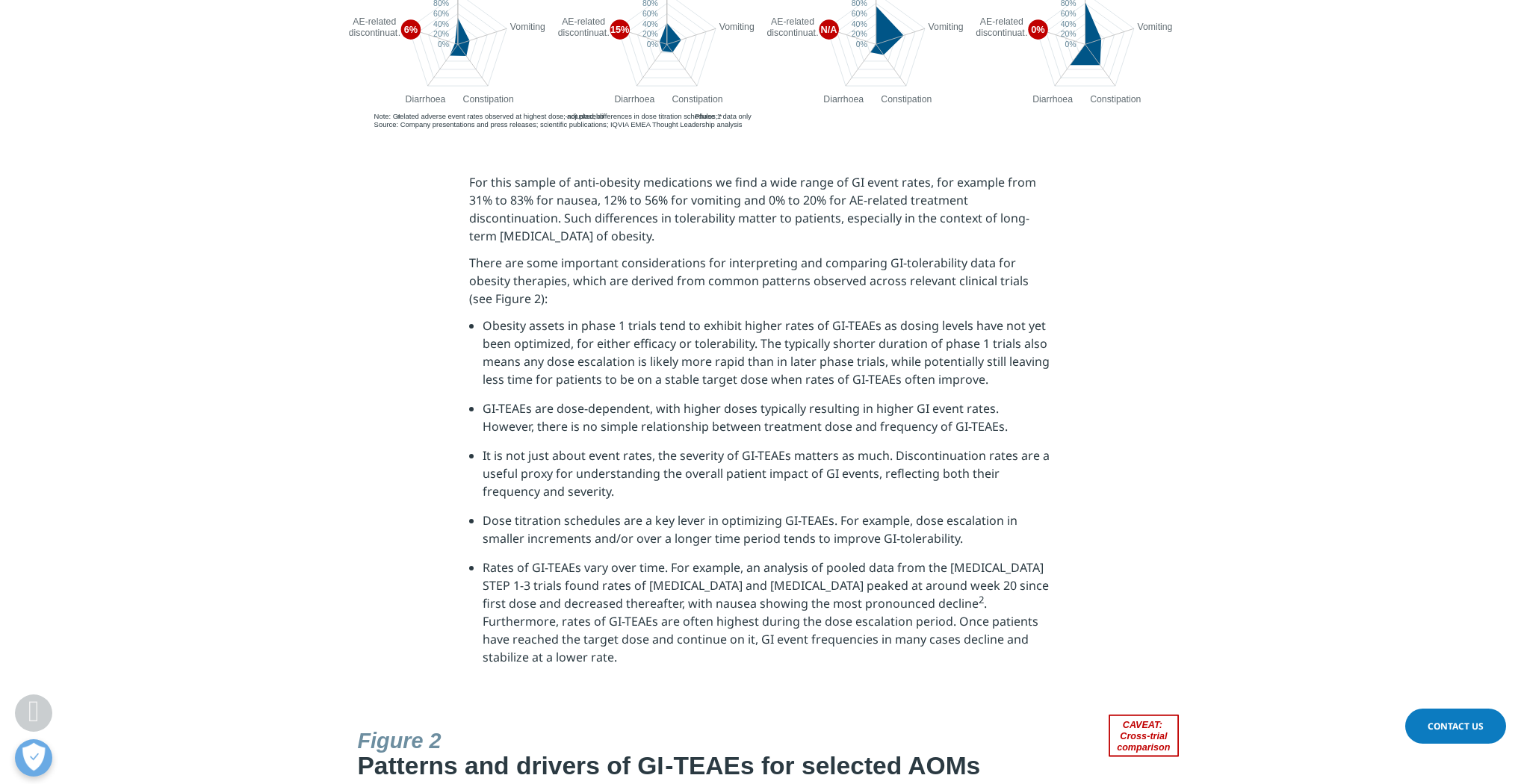
scroll to position [1554, 0]
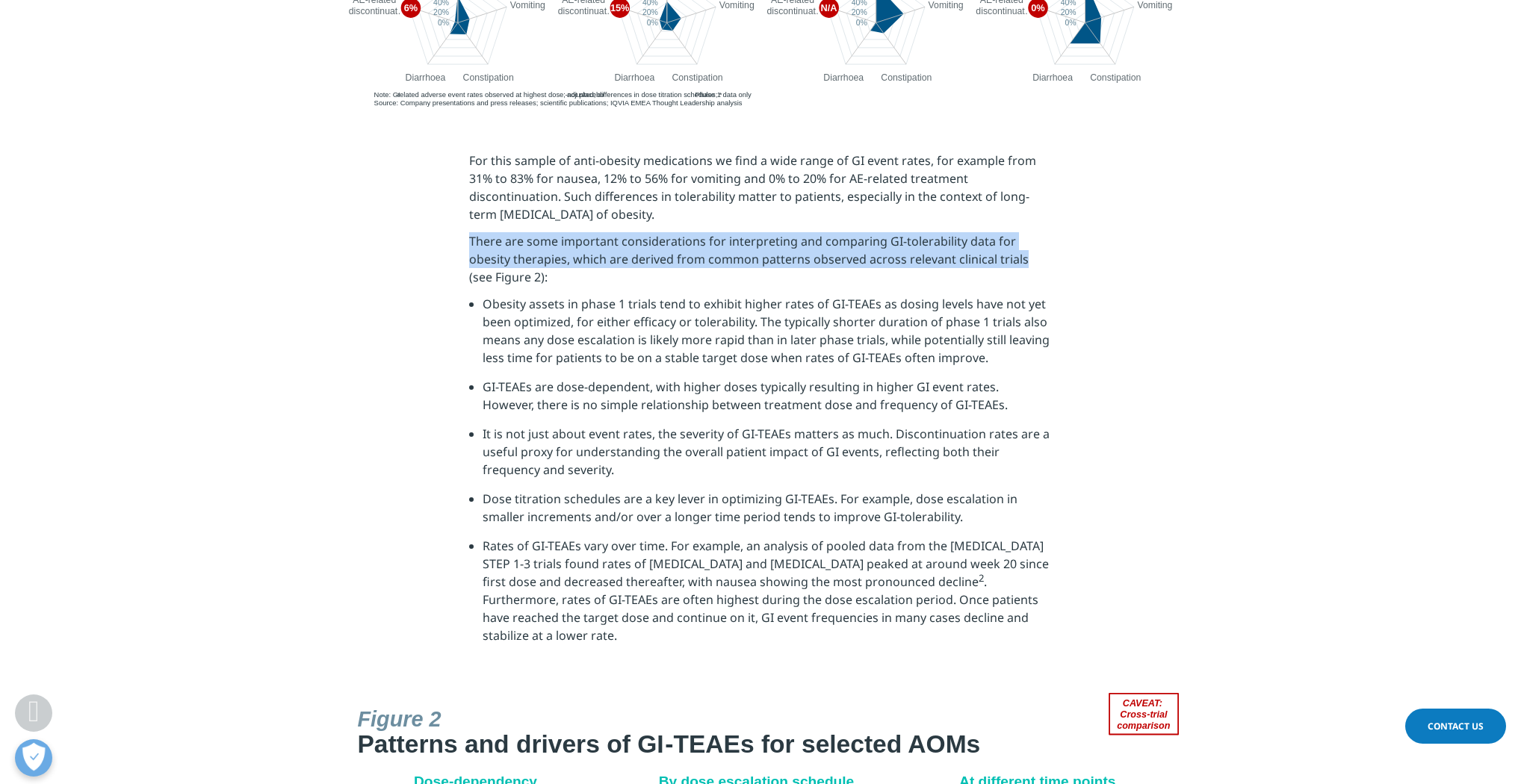
drag, startPoint x: 471, startPoint y: 239, endPoint x: 976, endPoint y: 257, distance: 505.3
click at [976, 257] on span "There are some important considerations for interpreting and comparing GI-toler…" at bounding box center [748, 259] width 559 height 53
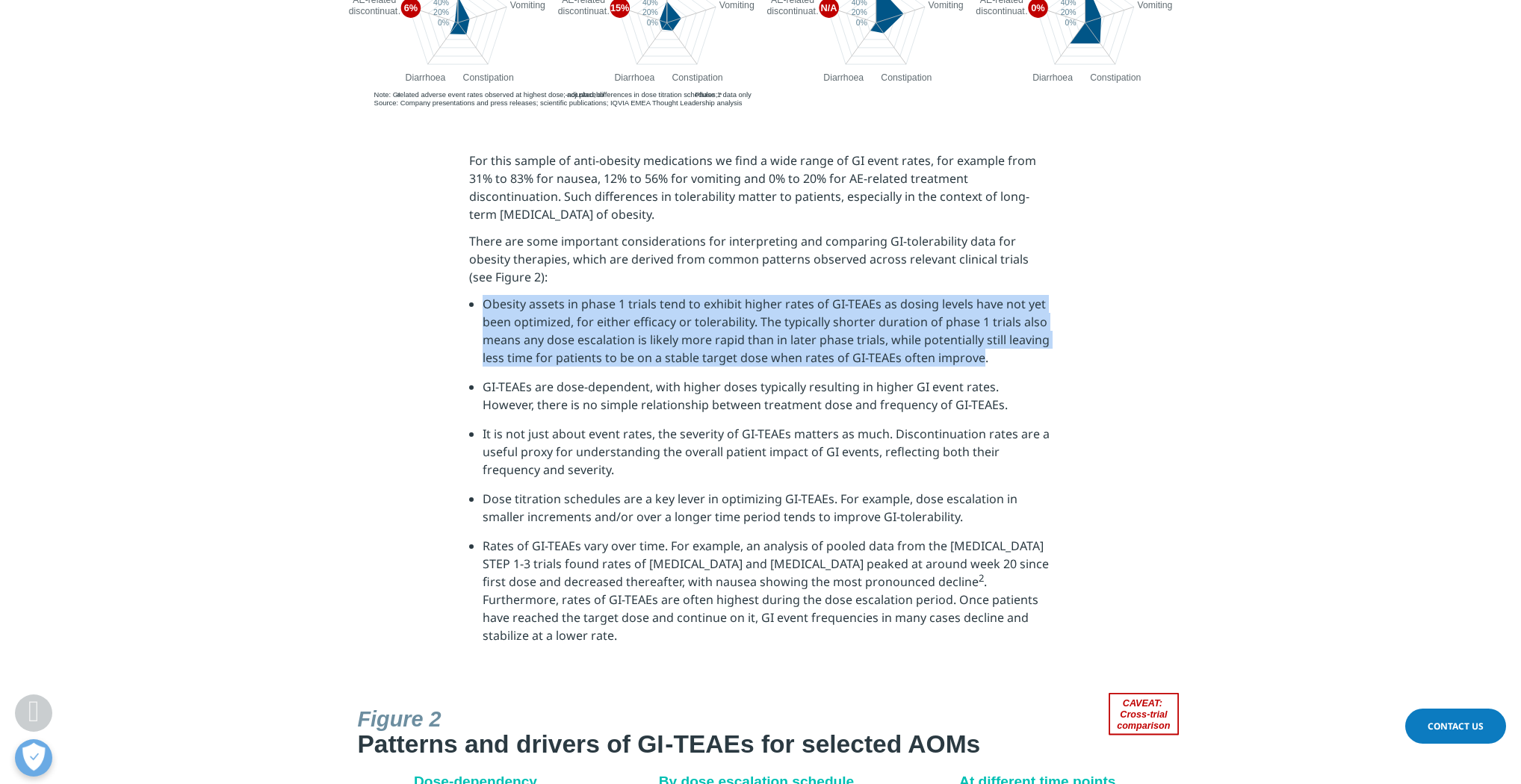
drag, startPoint x: 484, startPoint y: 305, endPoint x: 975, endPoint y: 363, distance: 494.4
click at [975, 363] on span "Obesity assets in phase 1 trials tend to exhibit higher rates of GI-TEAEs as do…" at bounding box center [766, 331] width 567 height 70
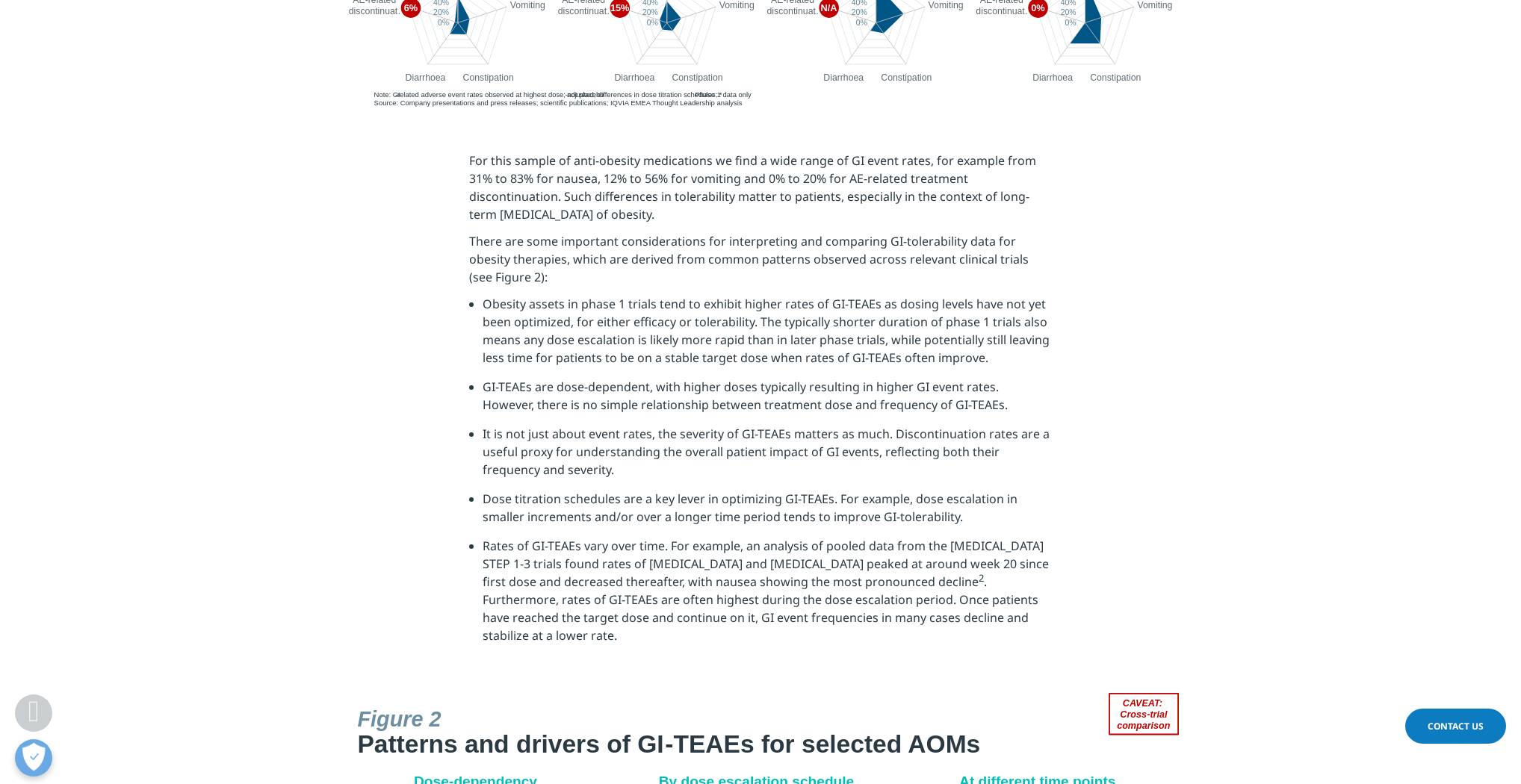
click at [557, 402] on span "GI-TEAEs are dose-dependent, with higher doses typically resulting in higher GI…" at bounding box center [745, 396] width 525 height 34
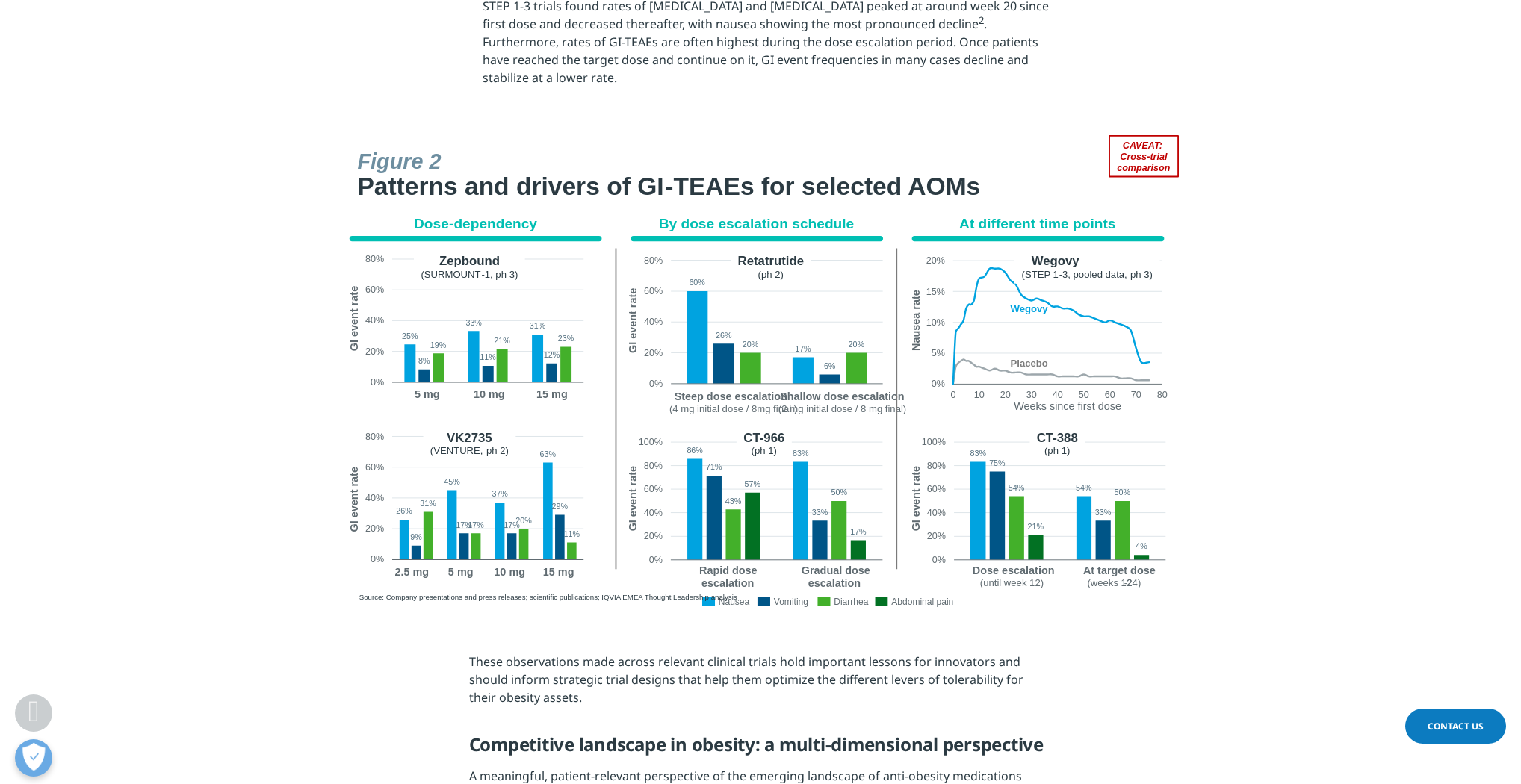
scroll to position [2091, 0]
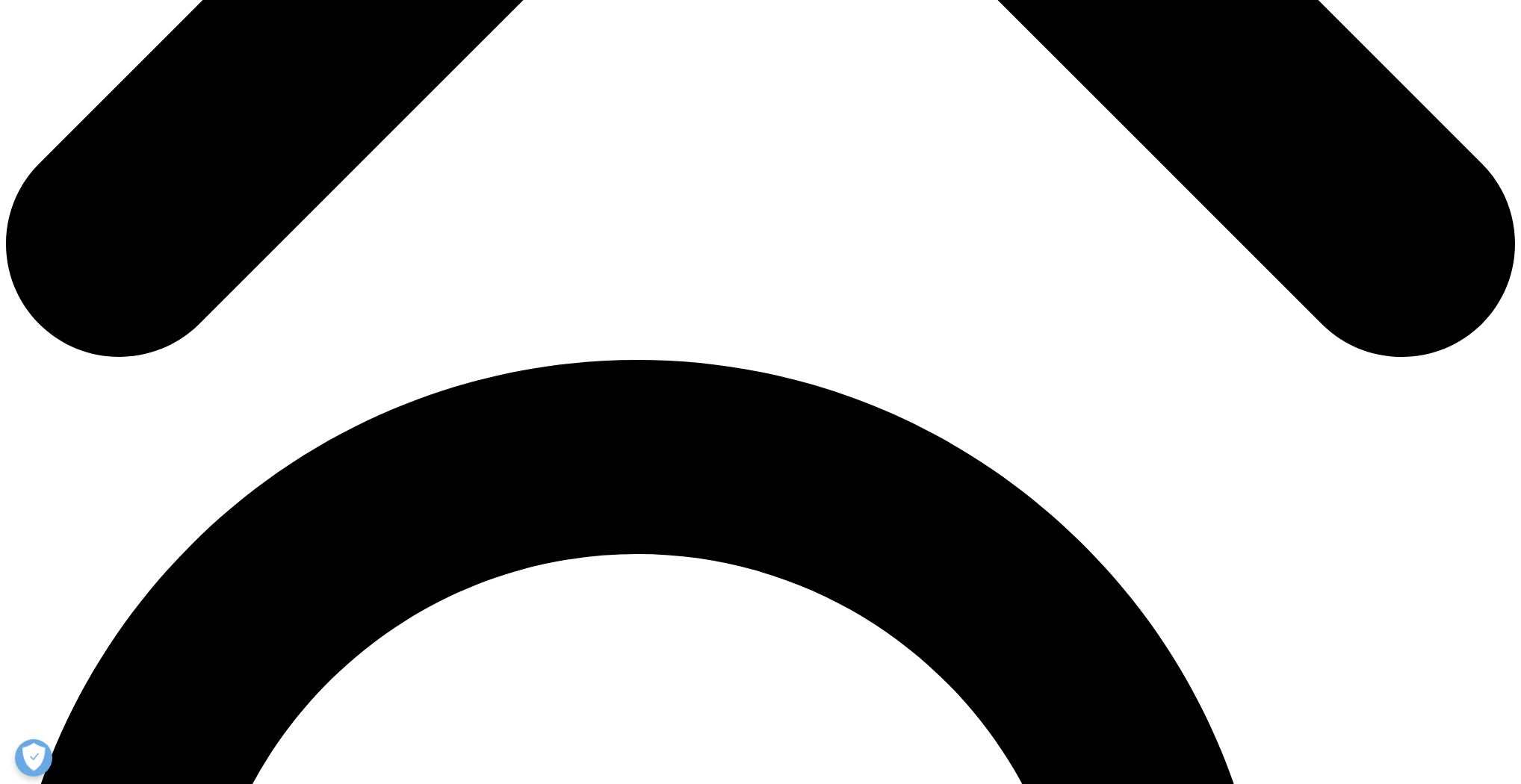
scroll to position [1195, 0]
